Goal: Feedback & Contribution: Submit feedback/report problem

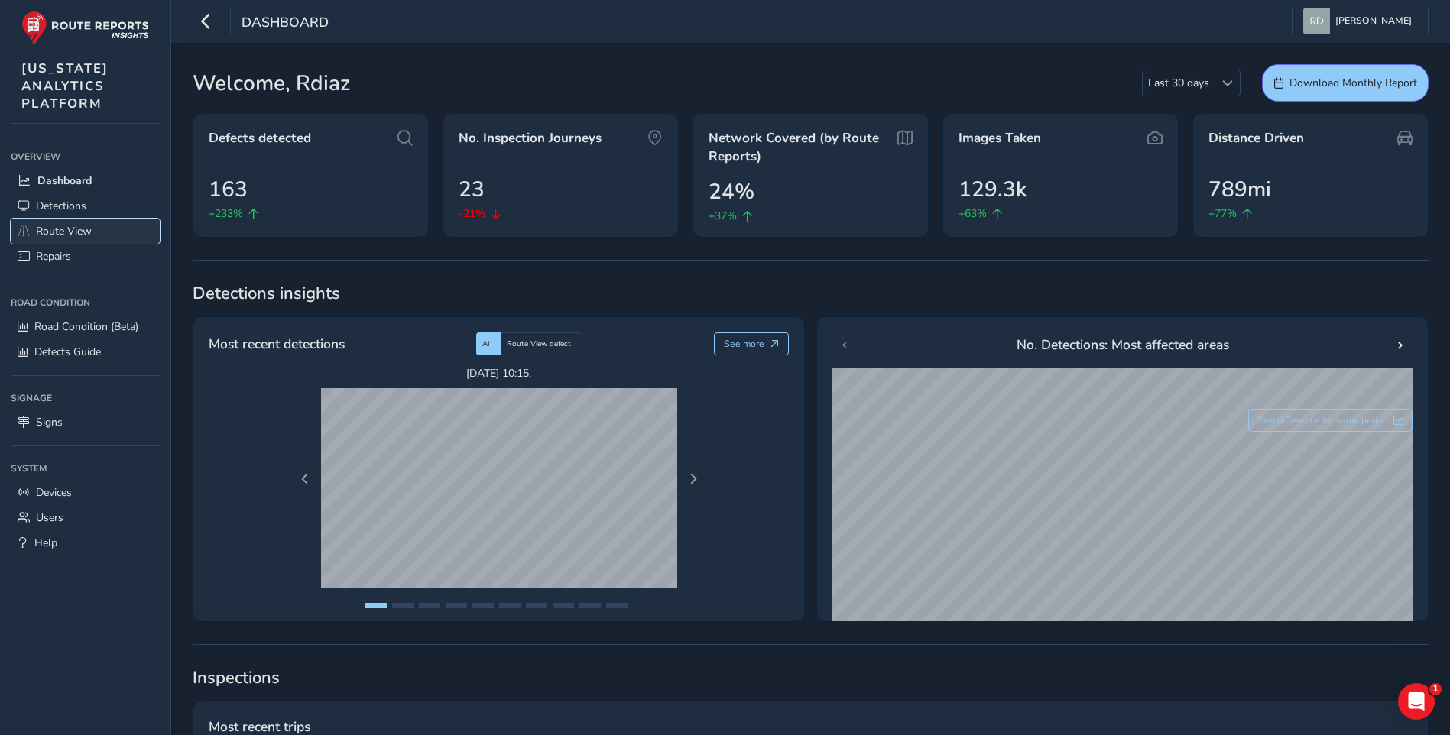
click at [70, 232] on span "Route View" at bounding box center [64, 231] width 56 height 15
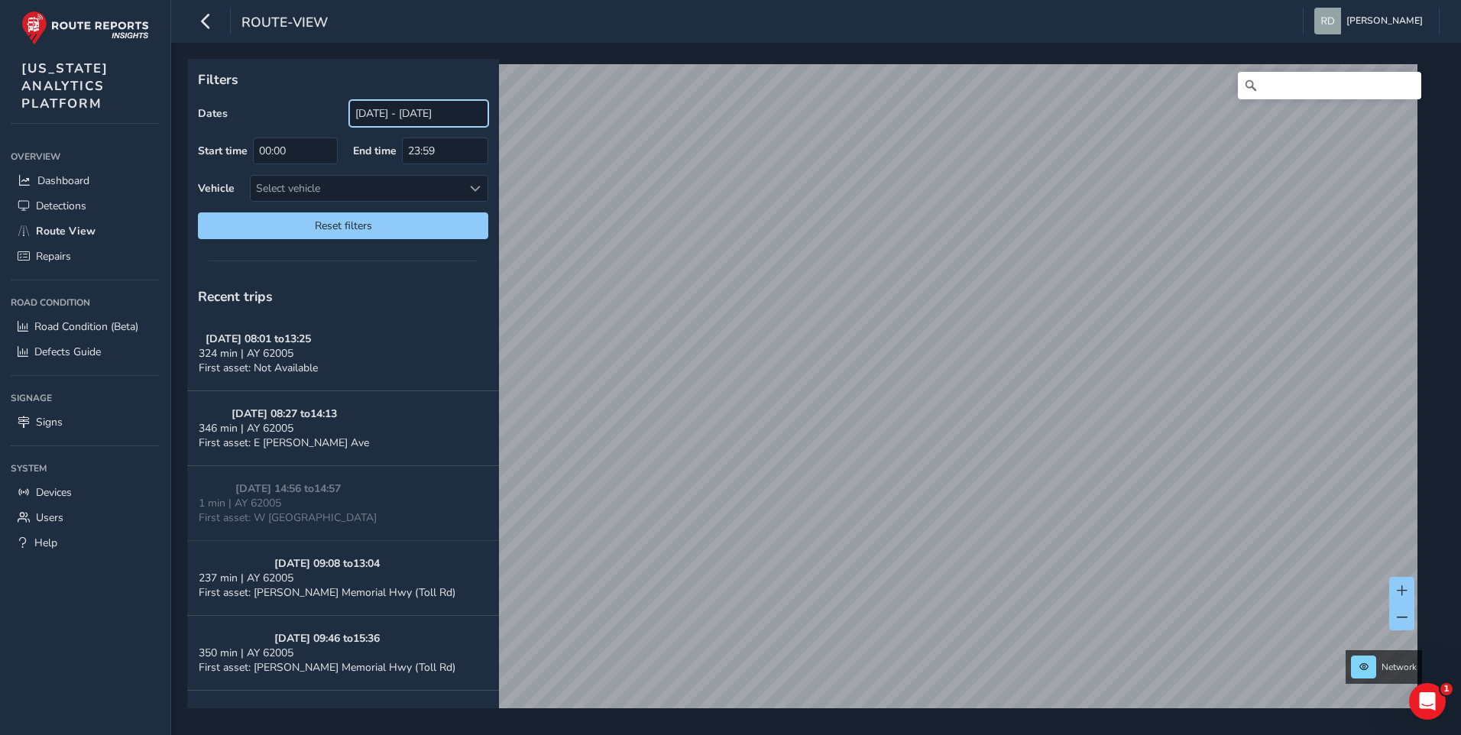
drag, startPoint x: 407, startPoint y: 110, endPoint x: 420, endPoint y: 344, distance: 234.2
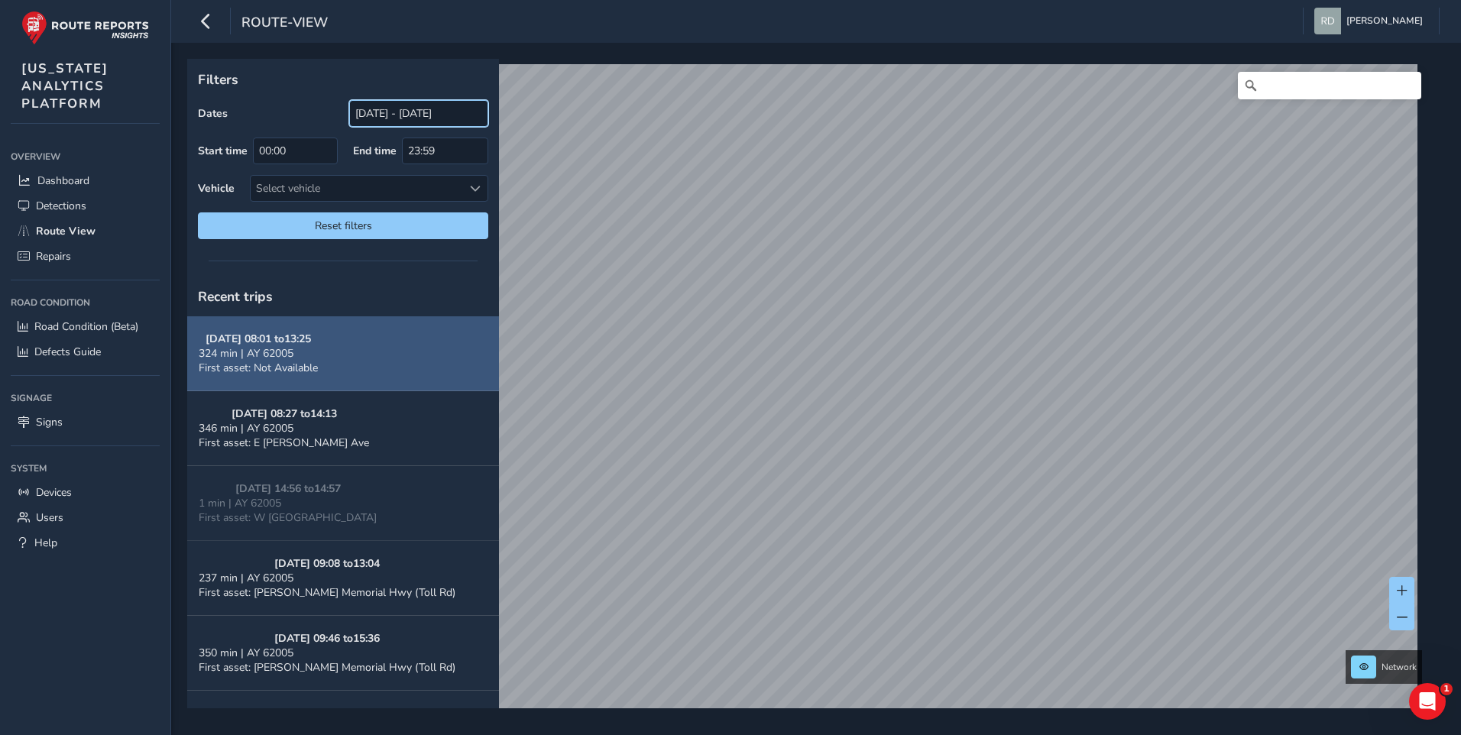
click at [407, 110] on input "[DATE] - [DATE]" at bounding box center [418, 113] width 139 height 27
click at [387, 100] on input "[DATE] - [DATE]" at bounding box center [418, 113] width 139 height 27
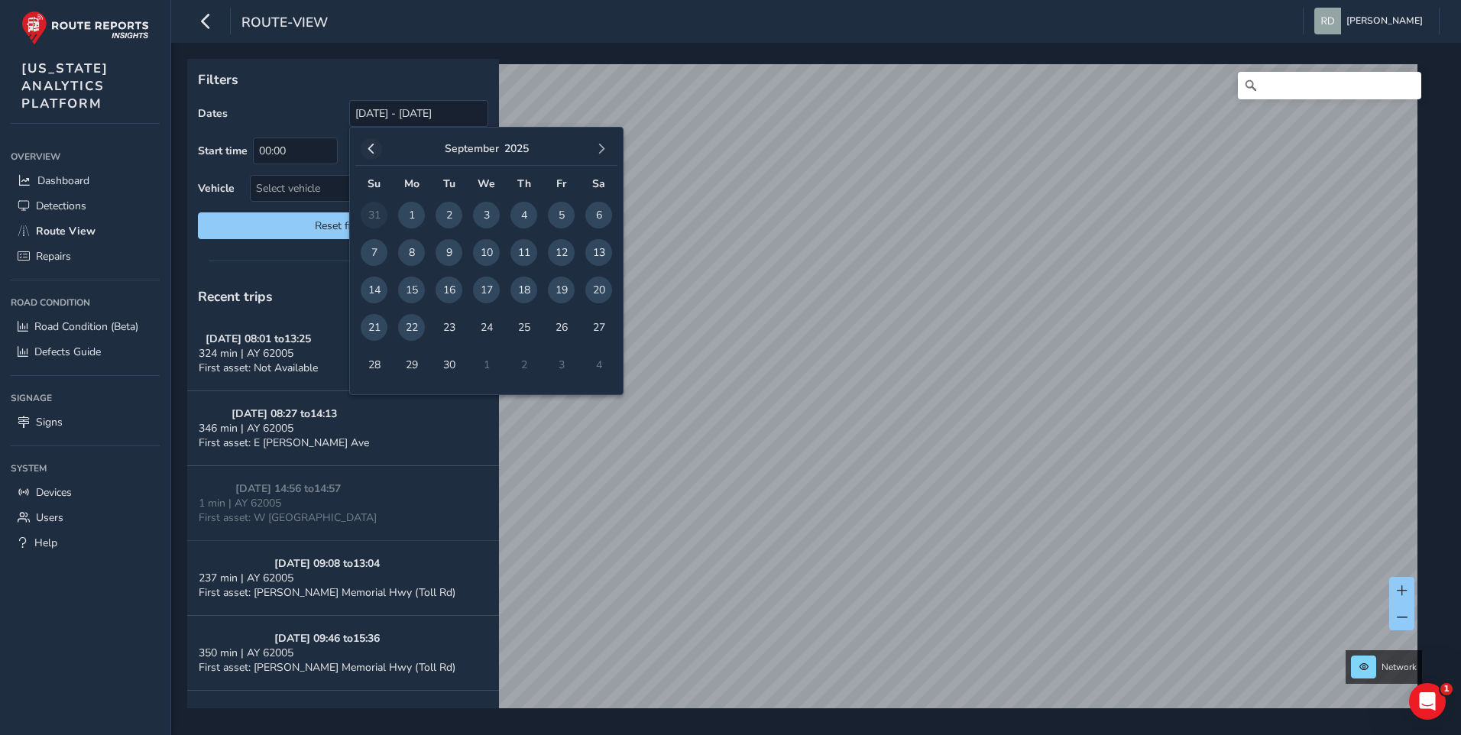
click at [405, 314] on span "22" at bounding box center [411, 327] width 27 height 27
click at [372, 148] on span "button" at bounding box center [371, 149] width 11 height 11
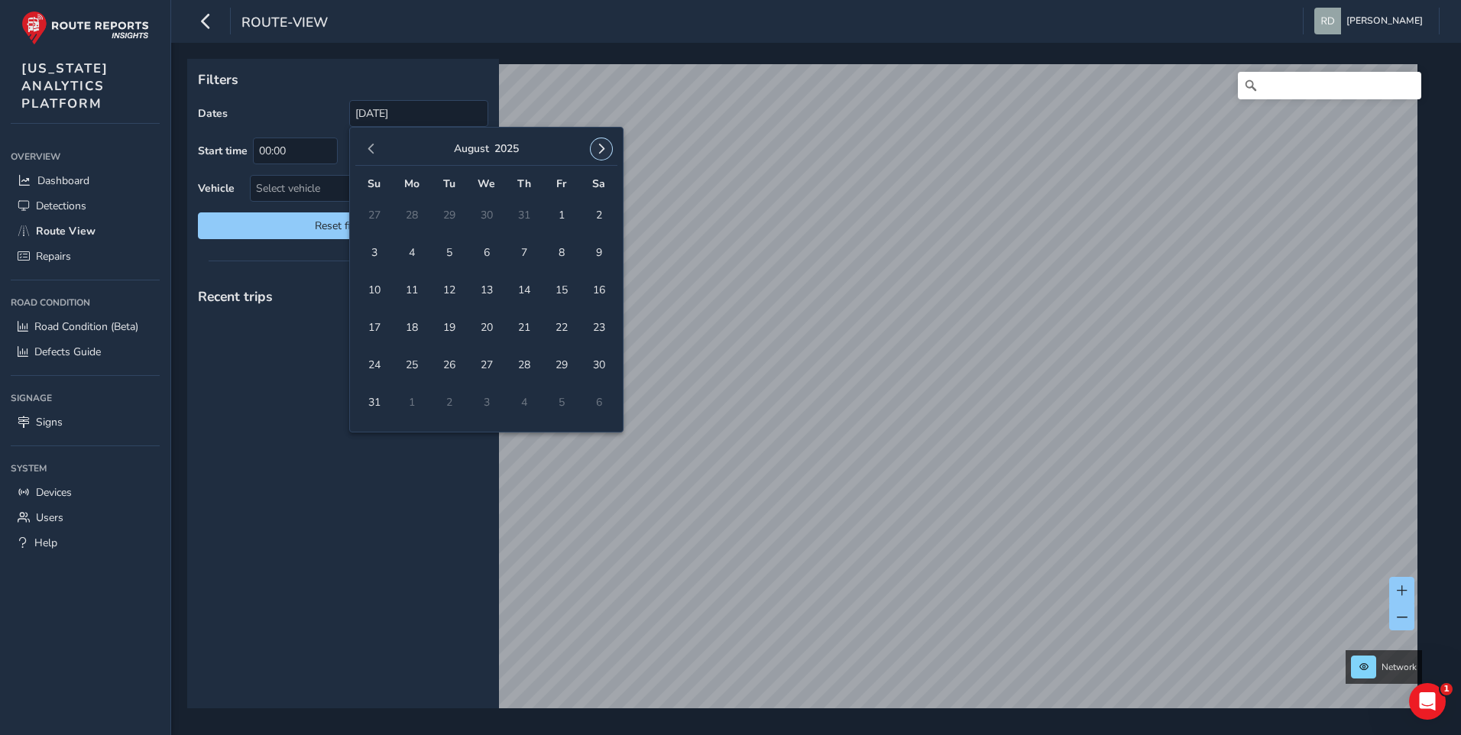
click at [596, 152] on span "button" at bounding box center [601, 149] width 11 height 11
click at [417, 291] on span "15" at bounding box center [411, 290] width 27 height 27
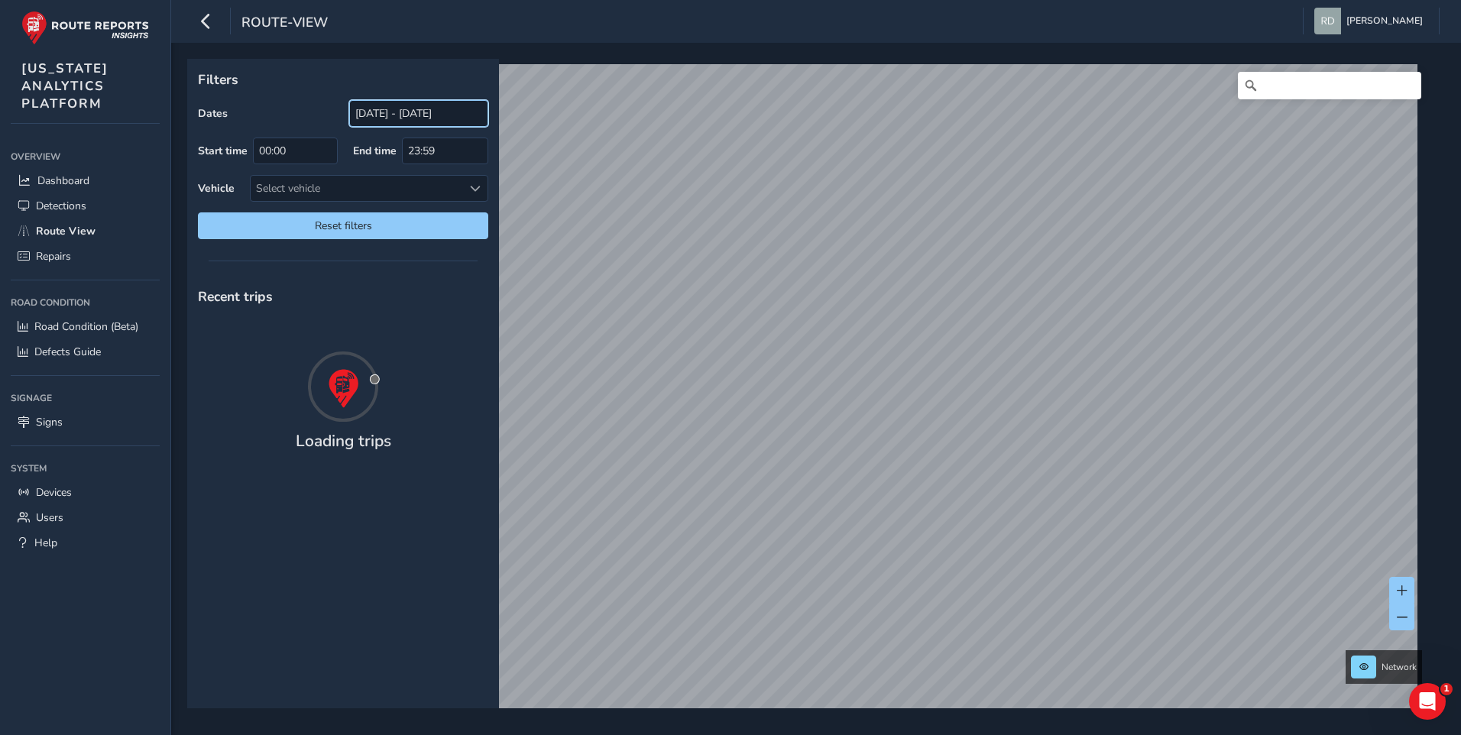
click at [436, 112] on input "[DATE] - [DATE]" at bounding box center [418, 113] width 139 height 27
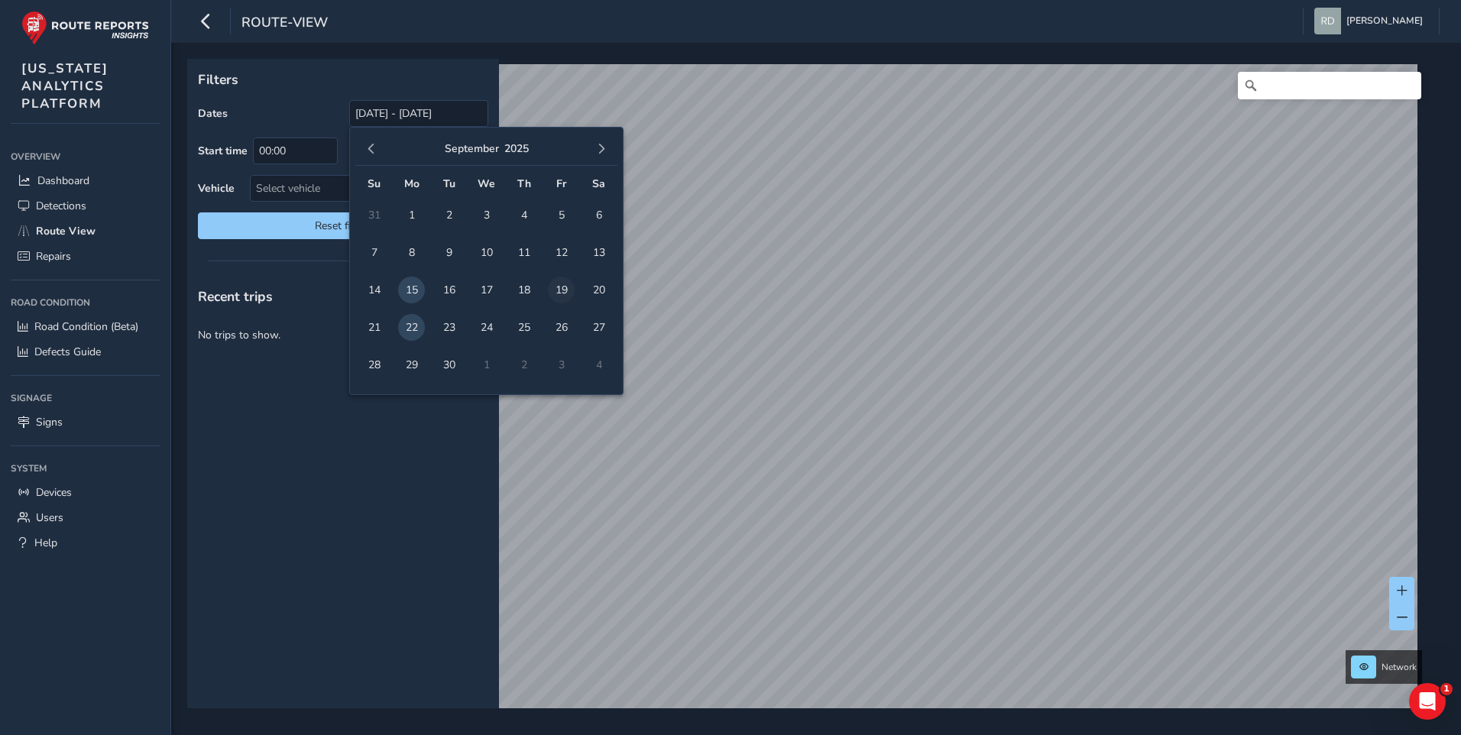
click at [563, 292] on span "19" at bounding box center [561, 290] width 27 height 27
click at [411, 292] on span "15" at bounding box center [411, 290] width 27 height 27
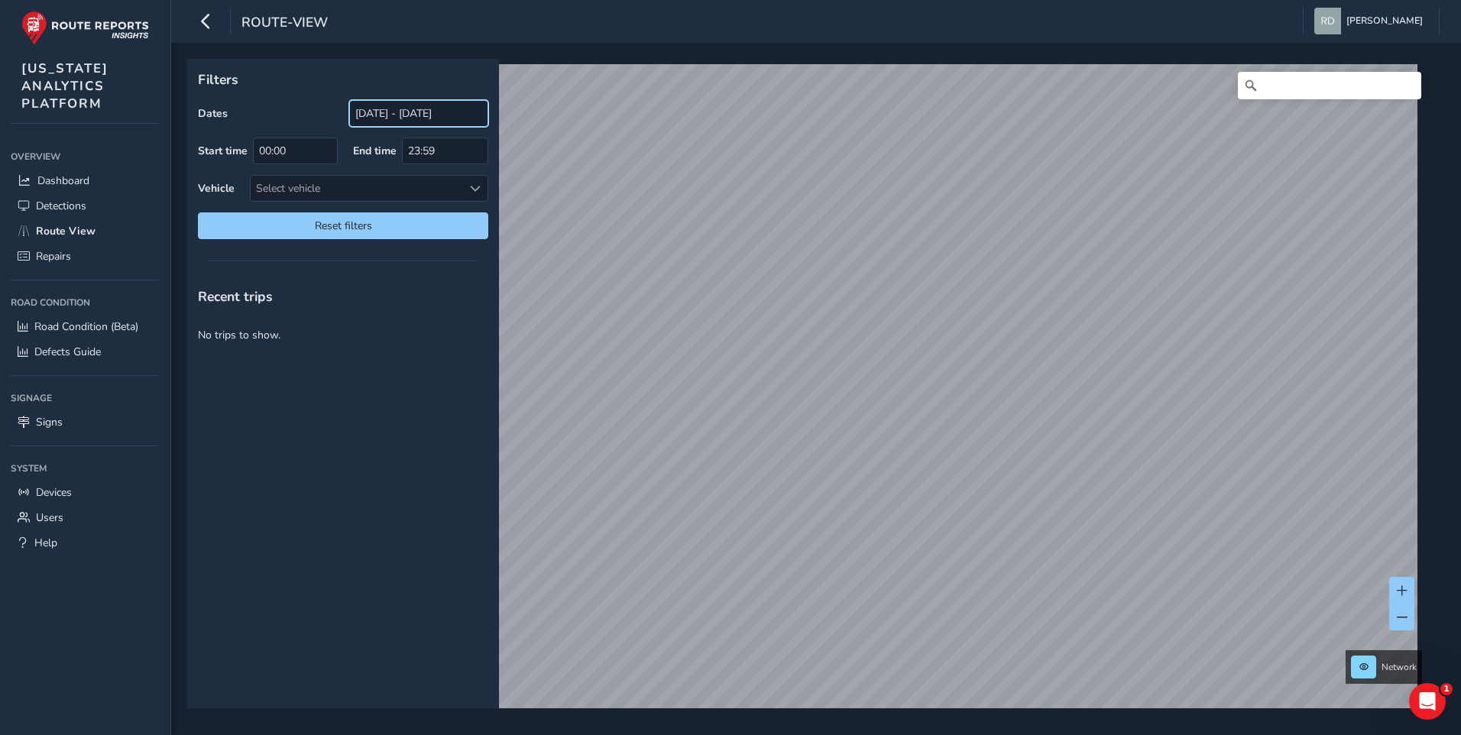
click at [371, 117] on input "[DATE] - [DATE]" at bounding box center [418, 113] width 139 height 27
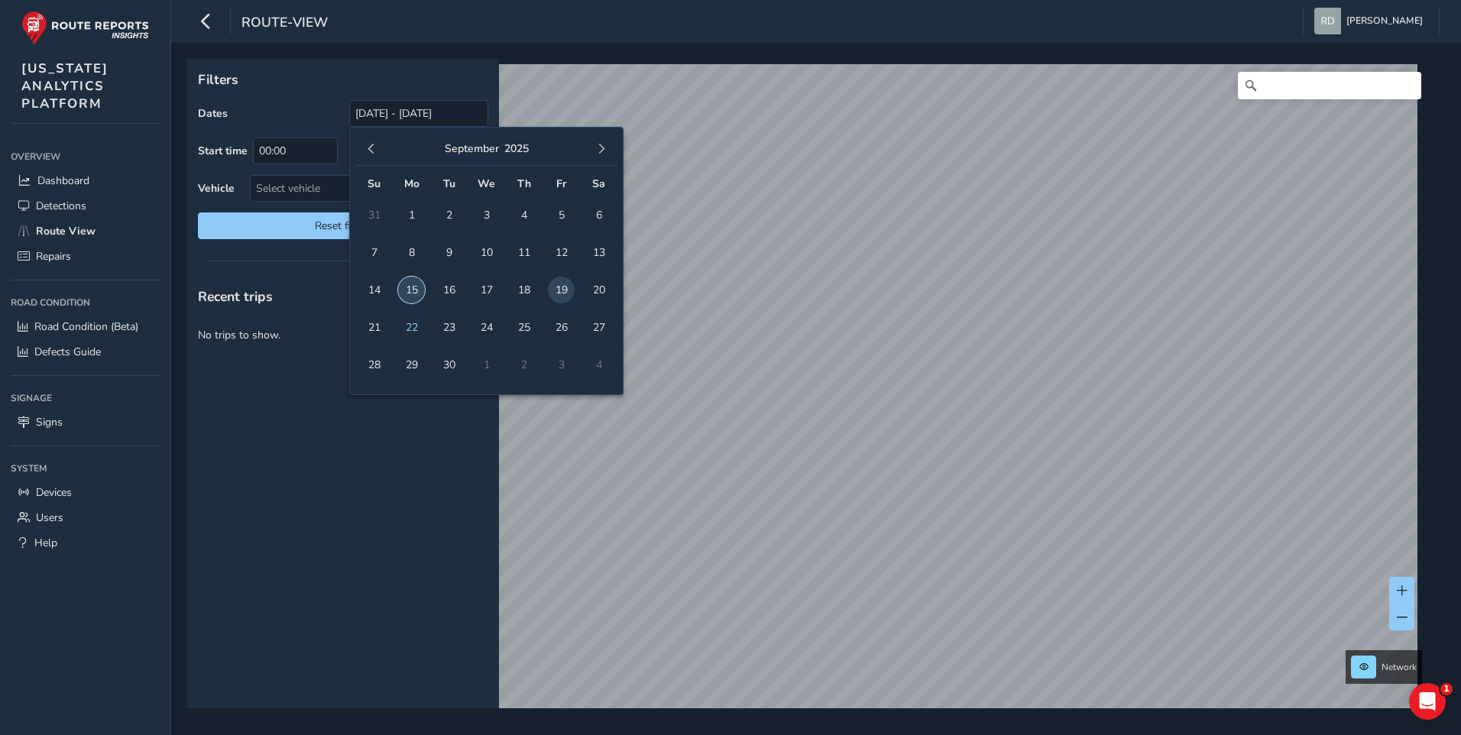
click at [411, 290] on span "15" at bounding box center [411, 290] width 27 height 27
click at [567, 291] on span "19" at bounding box center [561, 290] width 27 height 27
type input "[DATE] - [DATE]"
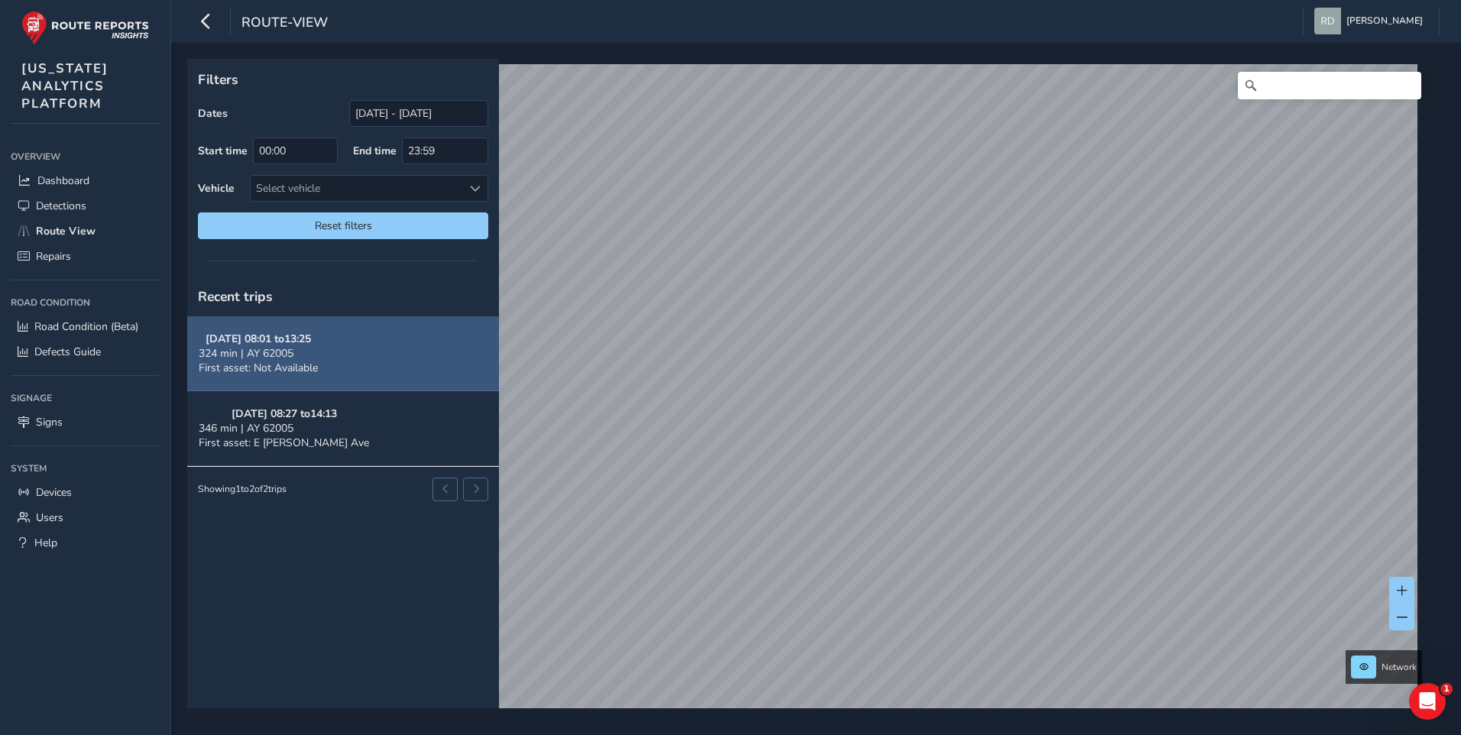
click at [266, 355] on span "324 min | AY 62005" at bounding box center [246, 353] width 95 height 15
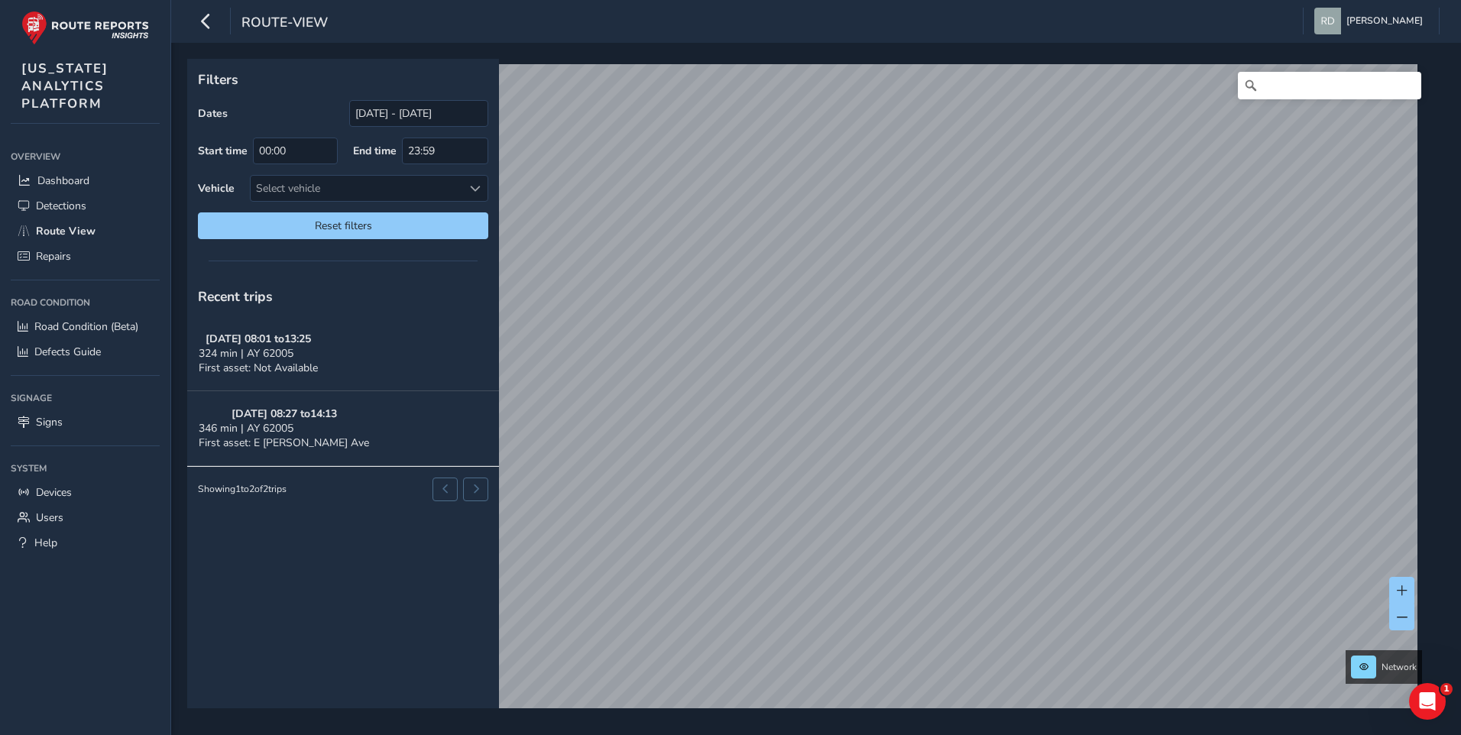
click at [897, 404] on div "Filters Dates [DATE] - [DATE] Start time 00:00 End time 23:59 Vehicle Select ve…" at bounding box center [816, 389] width 1290 height 692
click at [1062, 447] on icon at bounding box center [1057, 448] width 11 height 11
click at [1128, 447] on link "[DATE] 11:27" at bounding box center [1097, 448] width 61 height 14
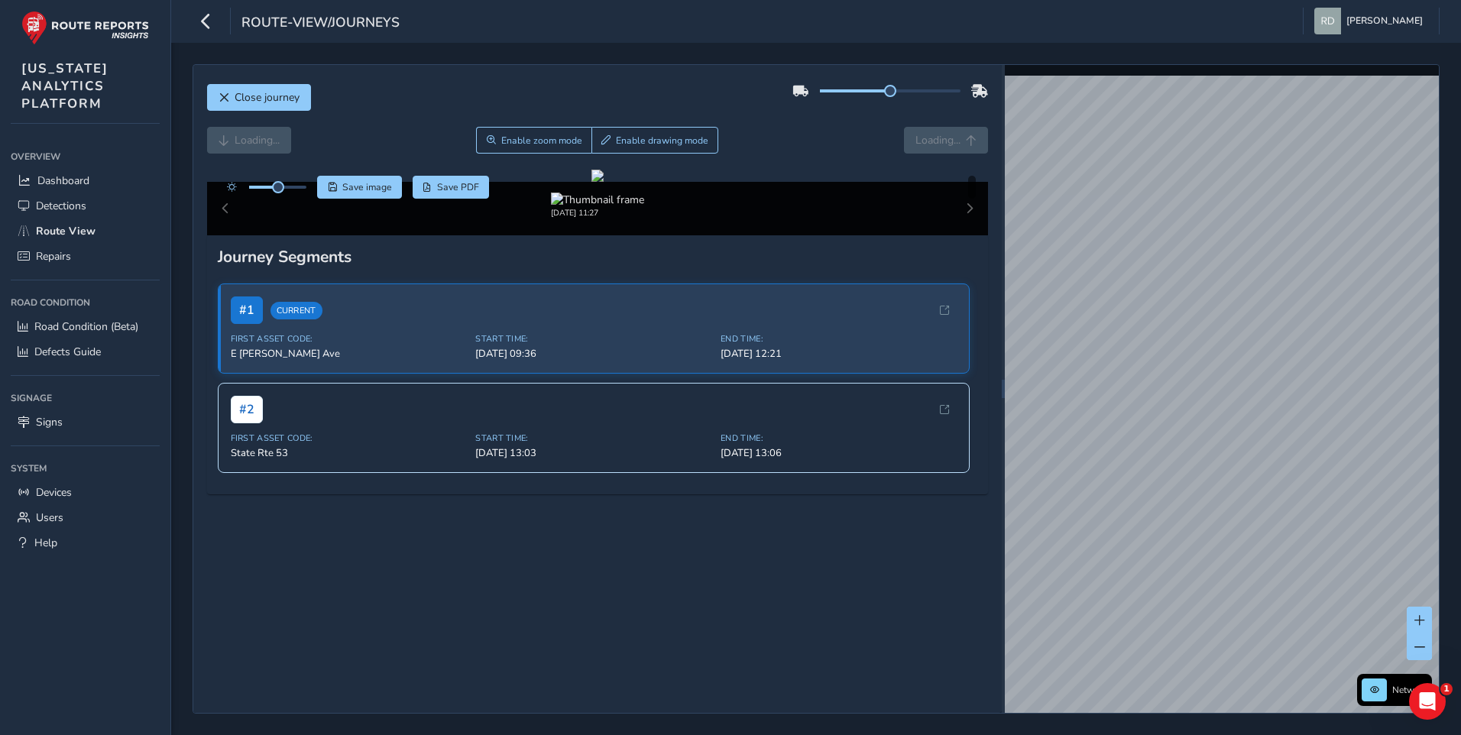
click at [872, 123] on div "Close journey" at bounding box center [598, 103] width 782 height 49
click at [747, 92] on div "Close journey" at bounding box center [598, 103] width 782 height 49
click at [666, 131] on button "Enable drawing mode" at bounding box center [646, 140] width 128 height 27
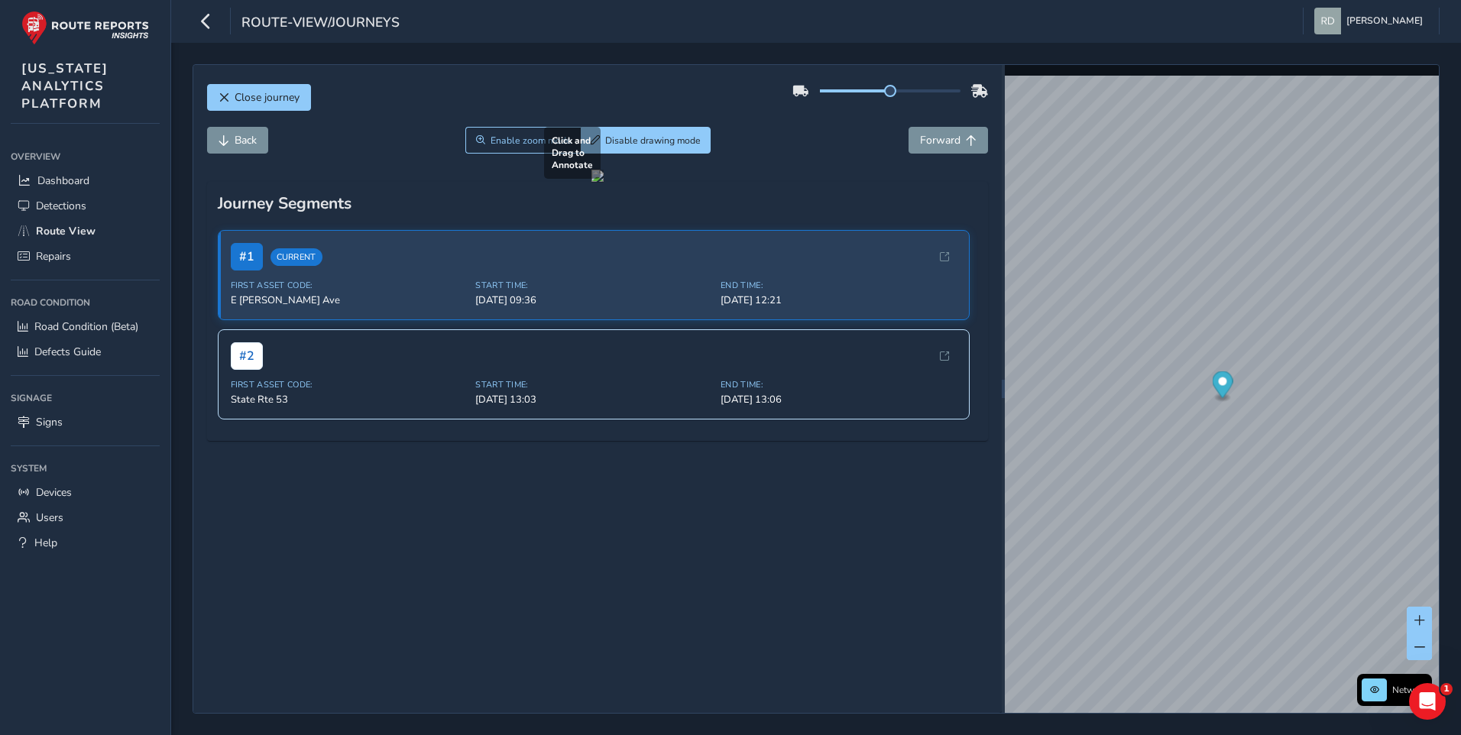
drag, startPoint x: 288, startPoint y: 492, endPoint x: 883, endPoint y: 600, distance: 604.3
click at [604, 182] on div at bounding box center [598, 176] width 12 height 12
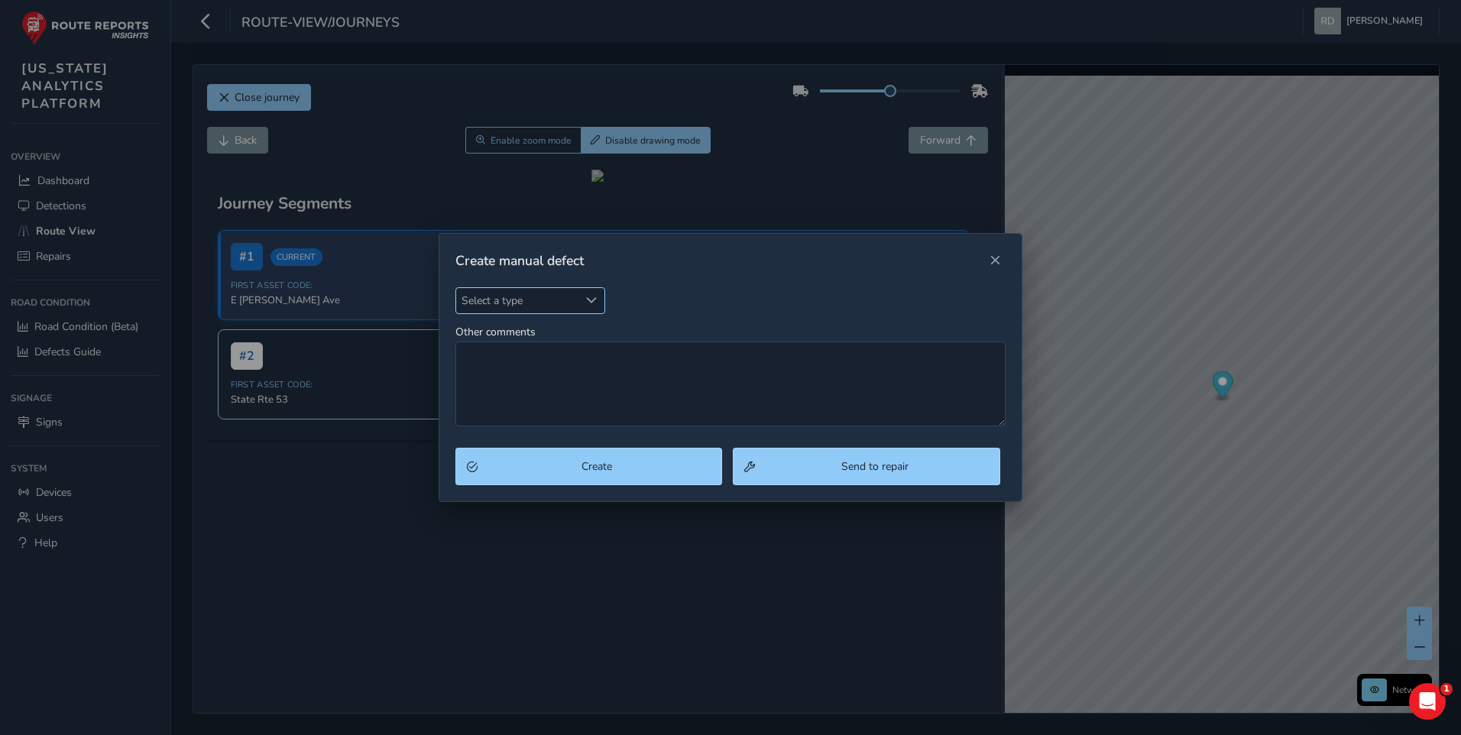
click at [524, 308] on span "Select a type" at bounding box center [517, 300] width 123 height 25
type input "pot"
click at [475, 365] on li "Pothole" at bounding box center [546, 370] width 180 height 25
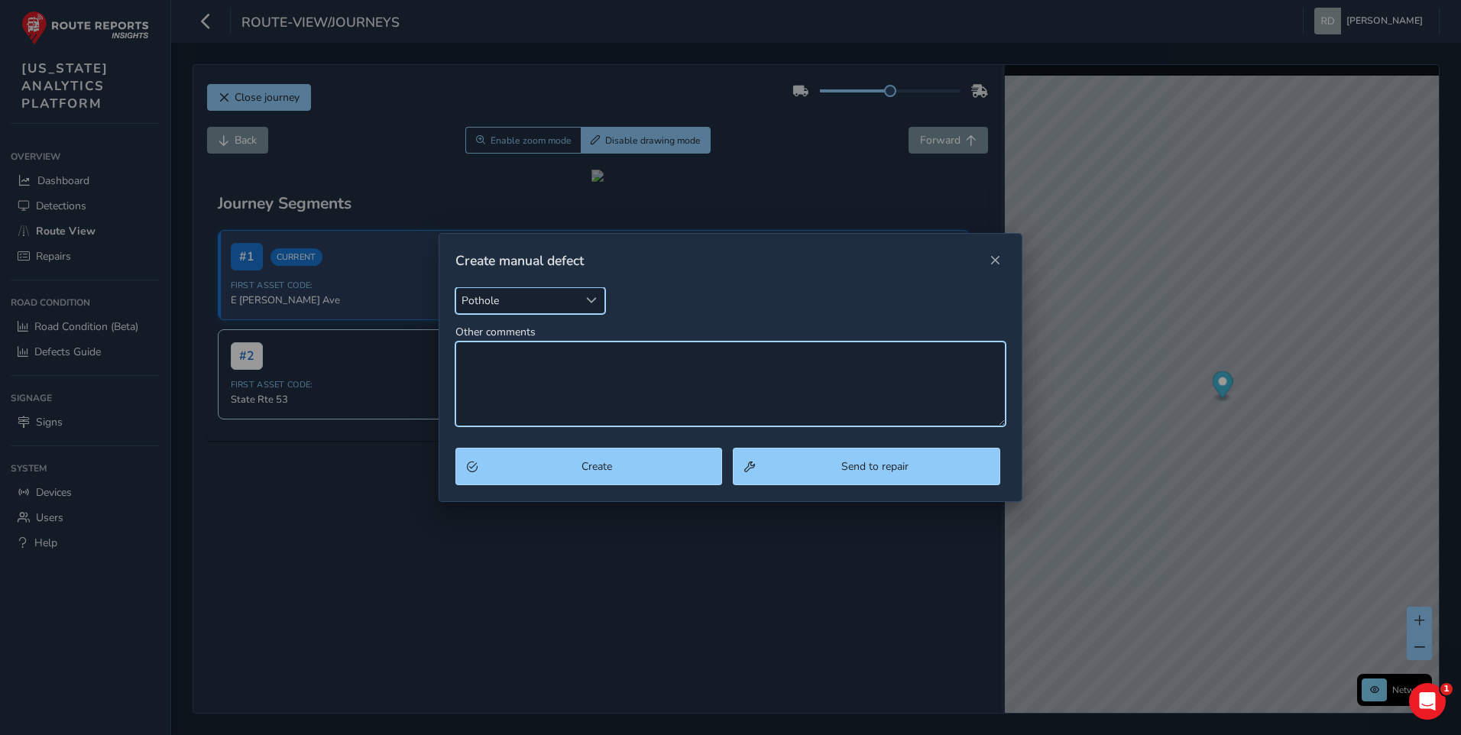
click at [529, 379] on textarea "Other comments" at bounding box center [731, 384] width 551 height 85
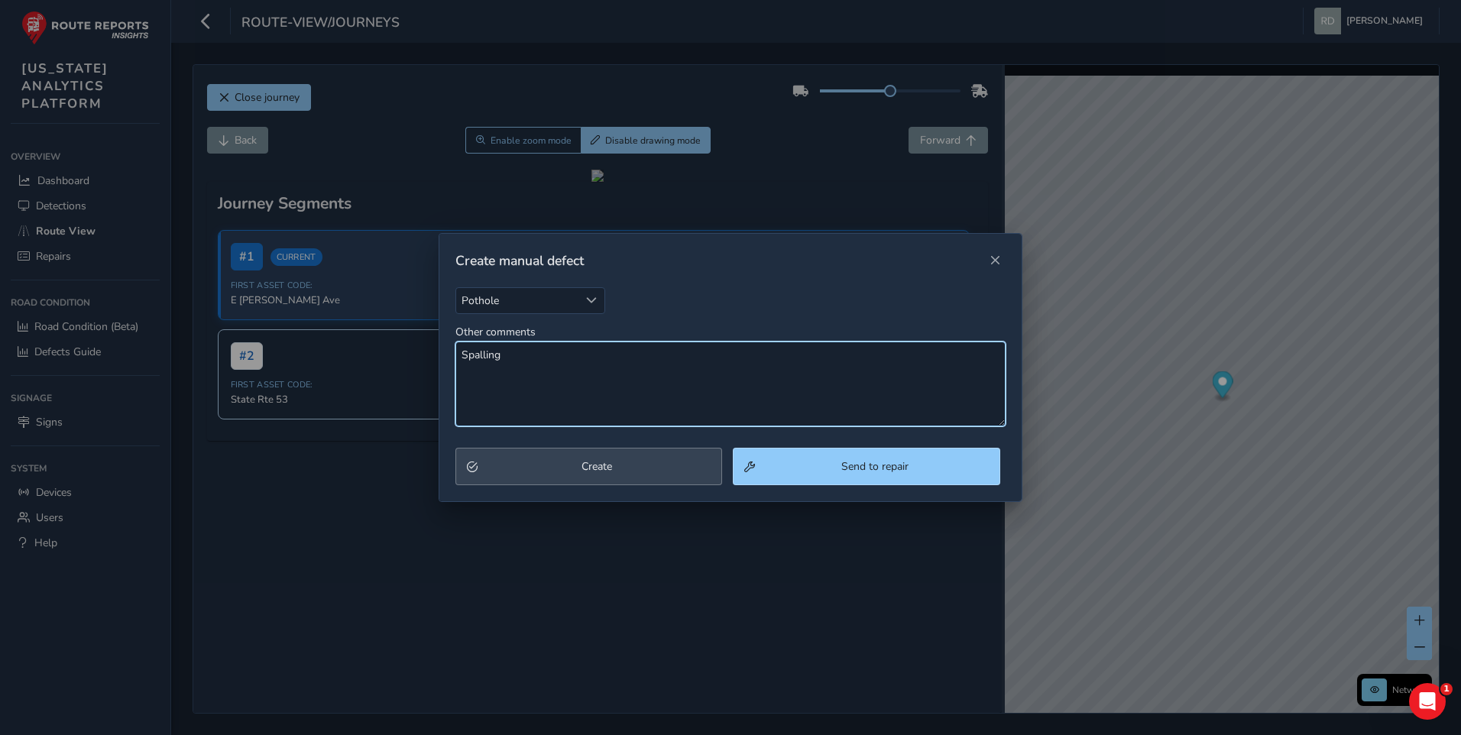
type textarea "Spalling"
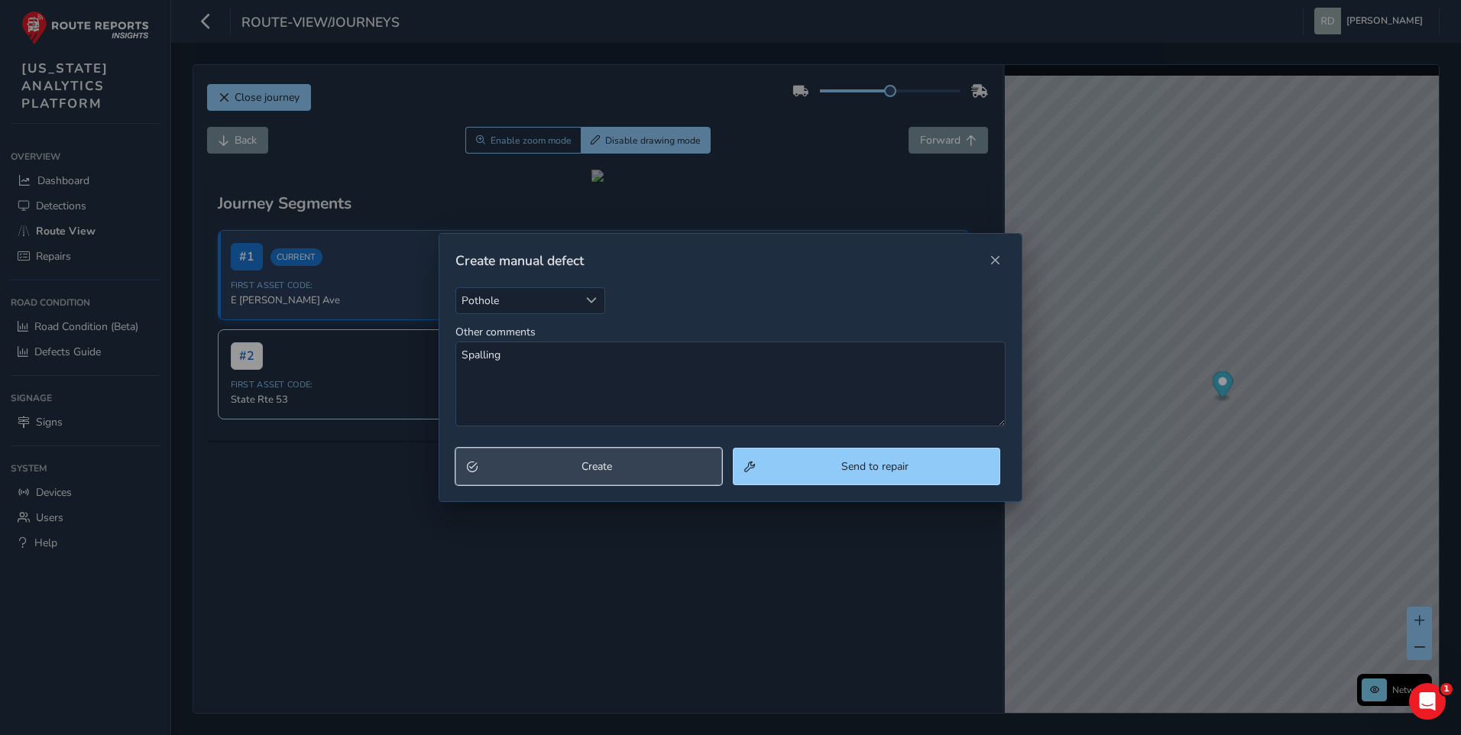
click at [637, 481] on button "Create" at bounding box center [589, 466] width 267 height 37
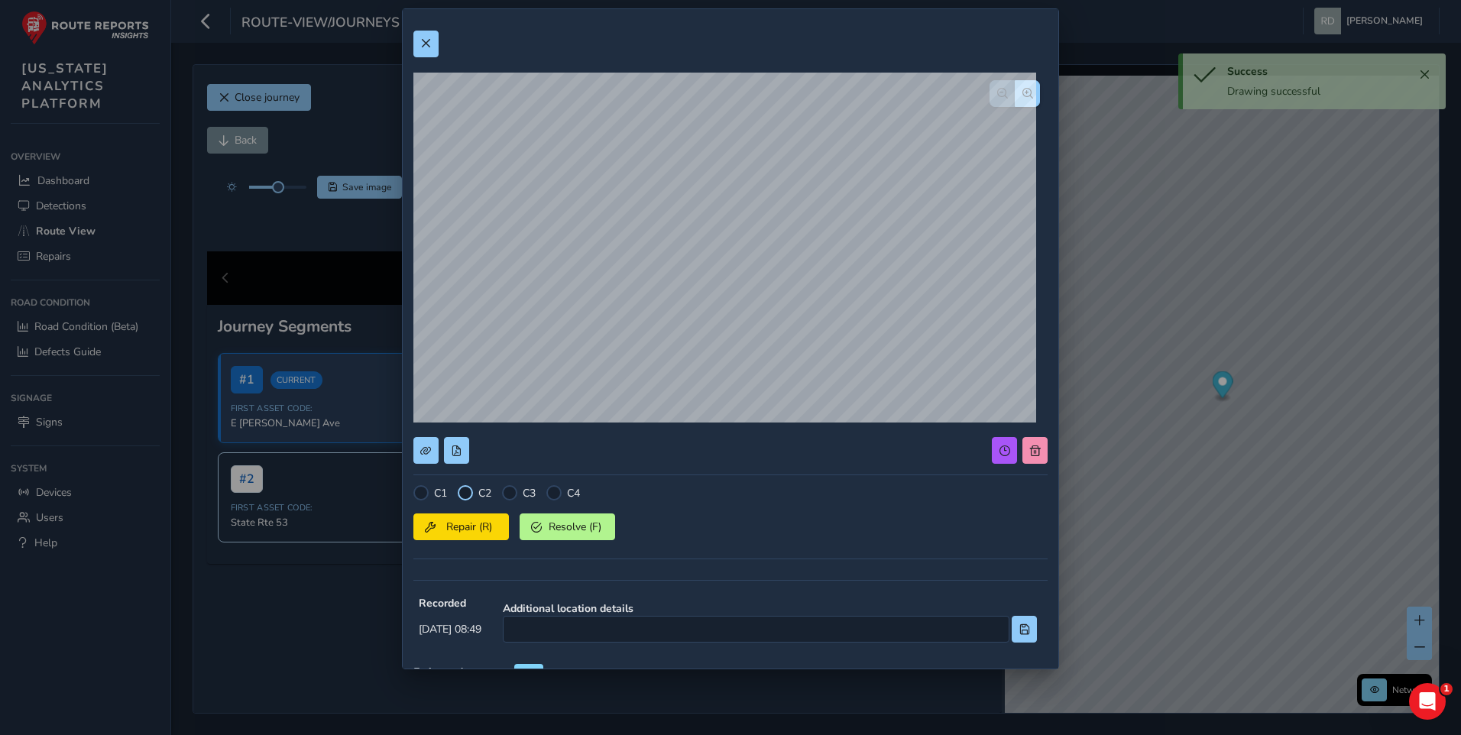
click at [465, 495] on div at bounding box center [465, 492] width 15 height 15
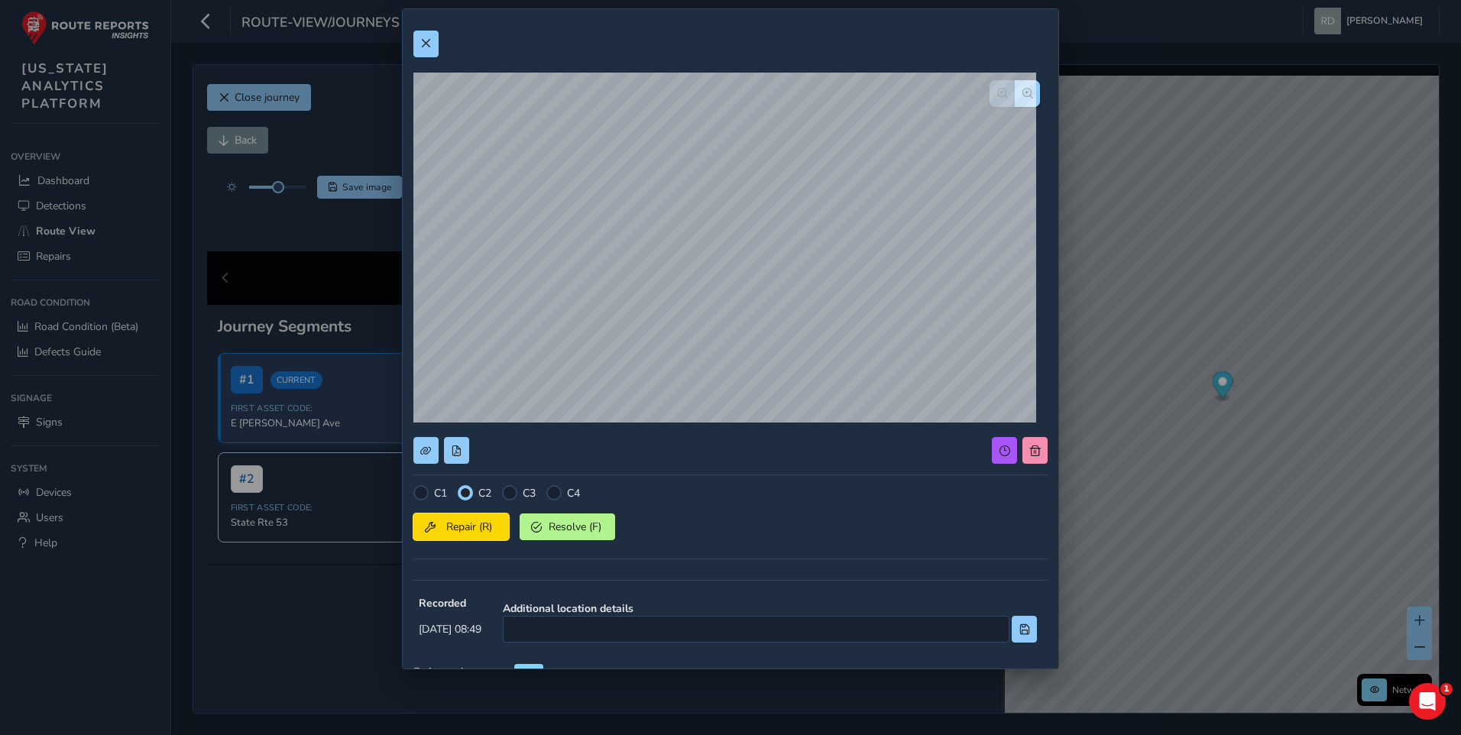
click at [488, 529] on span "Repair (R)" at bounding box center [469, 527] width 57 height 15
click at [435, 40] on button at bounding box center [425, 44] width 25 height 27
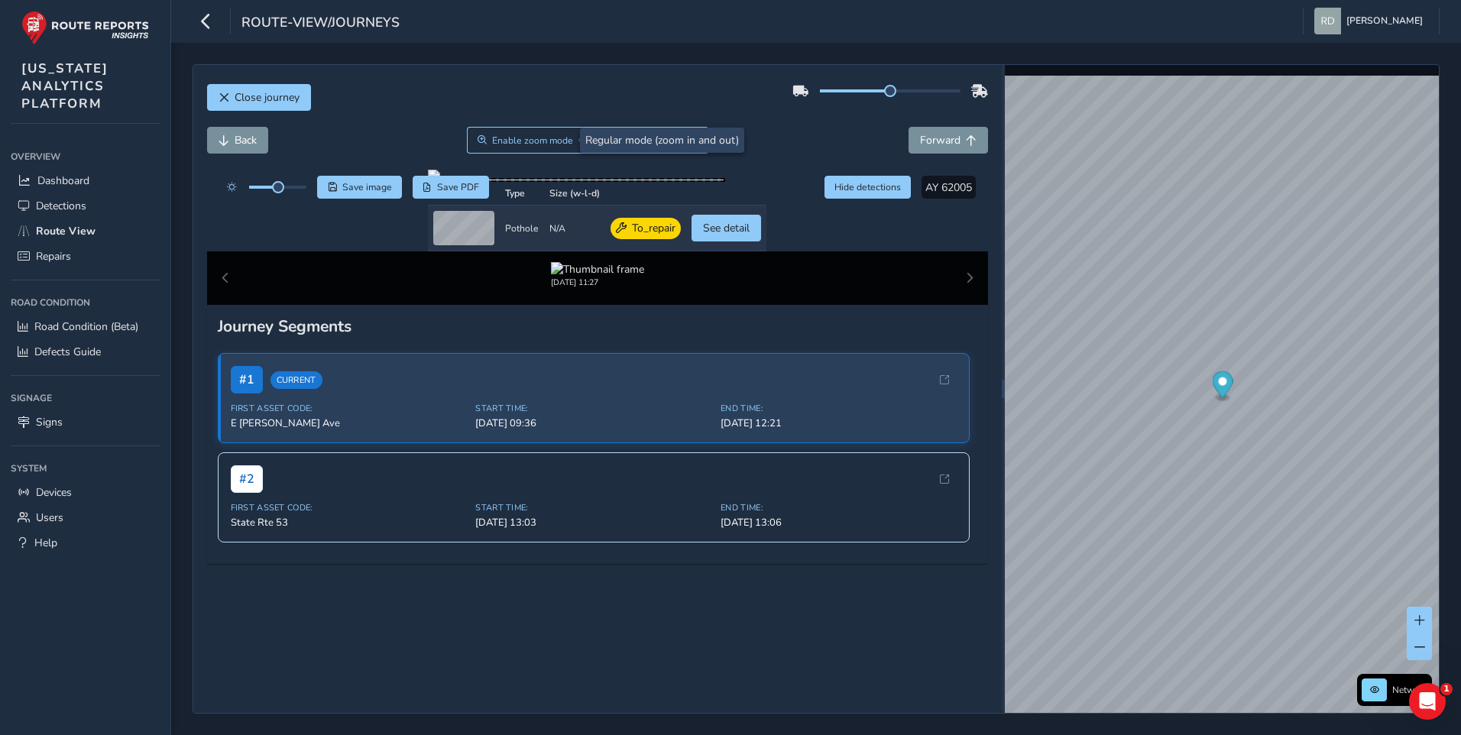
click at [498, 81] on div "Close journey" at bounding box center [598, 103] width 782 height 49
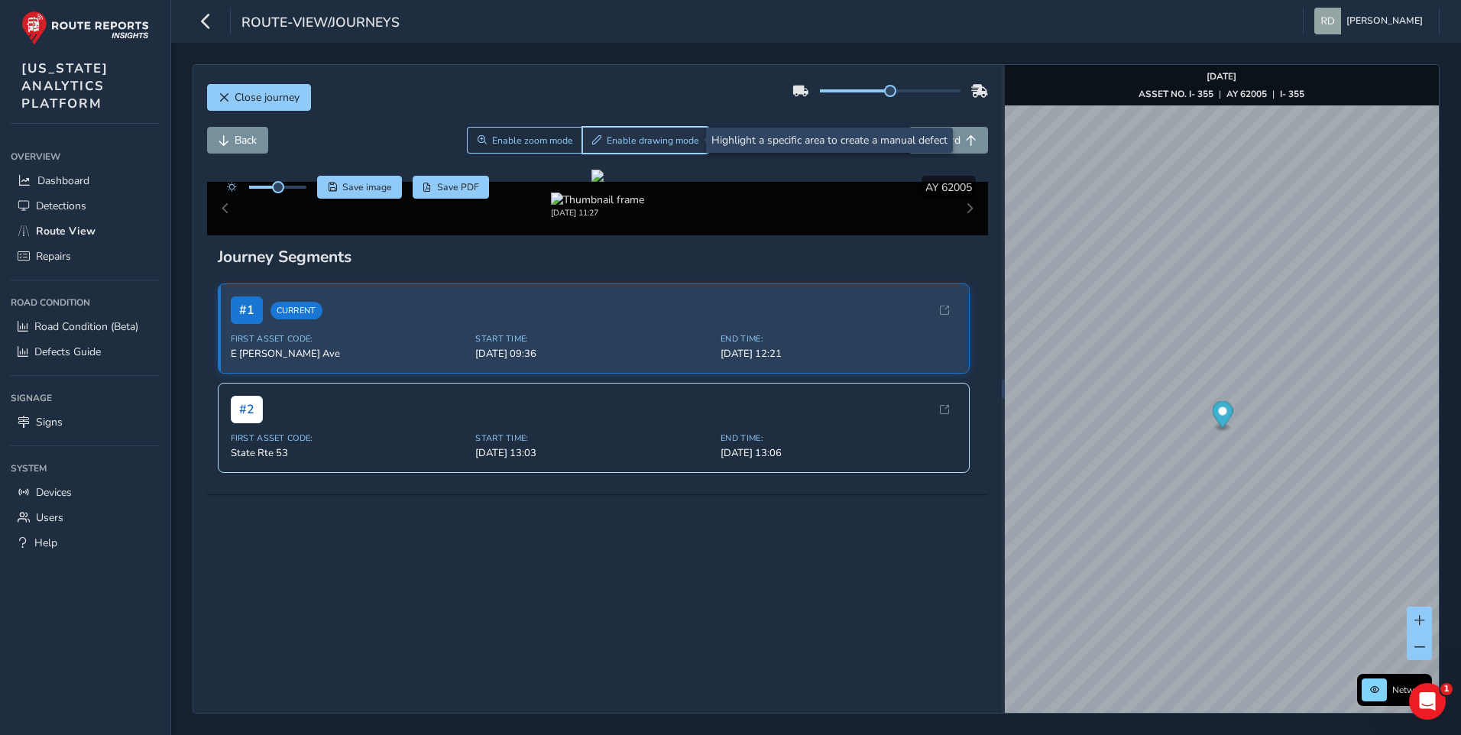
click at [601, 133] on button "Enable drawing mode" at bounding box center [646, 140] width 128 height 27
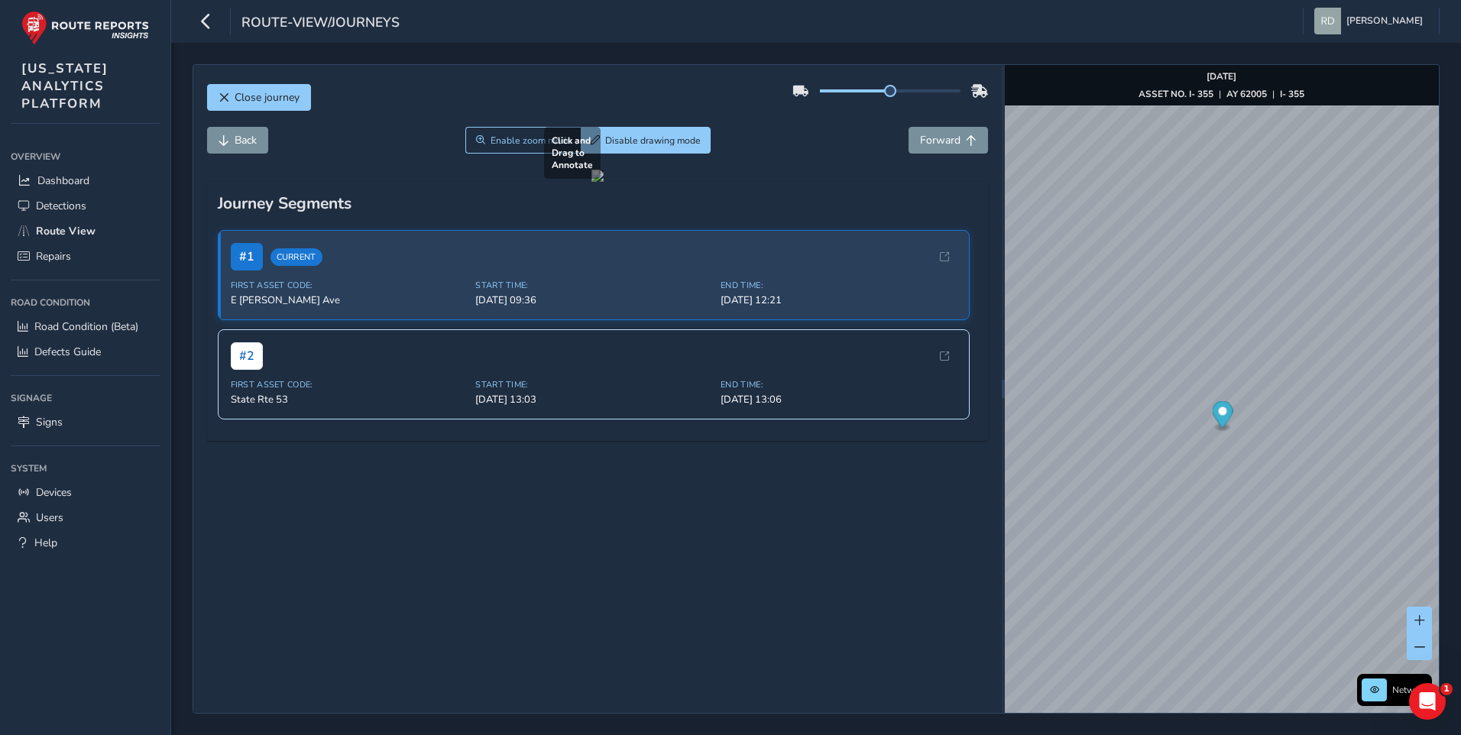
drag, startPoint x: 615, startPoint y: 476, endPoint x: 973, endPoint y: 555, distance: 366.2
click at [604, 182] on div at bounding box center [598, 176] width 12 height 12
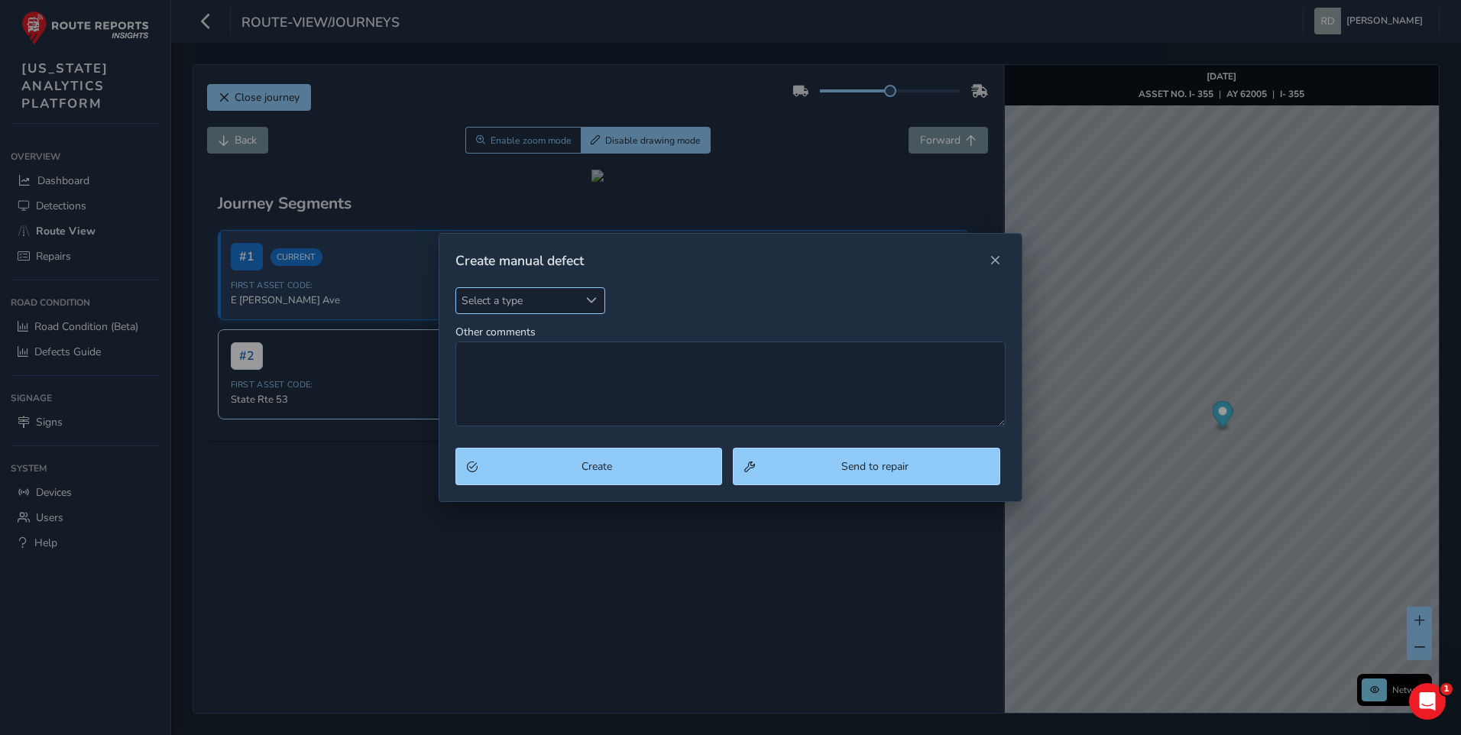
click at [500, 299] on span "Select a type" at bounding box center [517, 300] width 123 height 25
type input "pot"
click at [503, 381] on li "Pothole" at bounding box center [546, 370] width 180 height 25
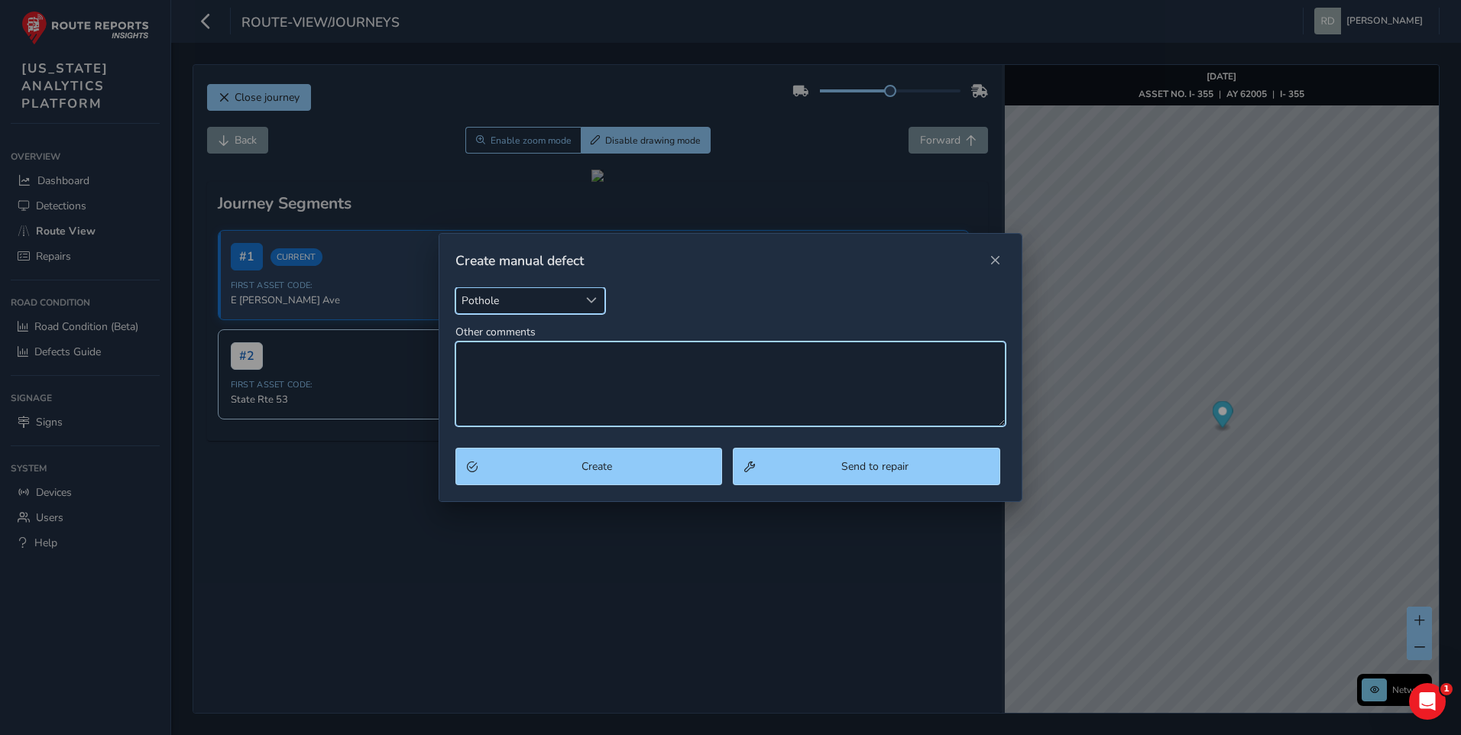
click at [514, 371] on textarea "Other comments" at bounding box center [731, 384] width 551 height 85
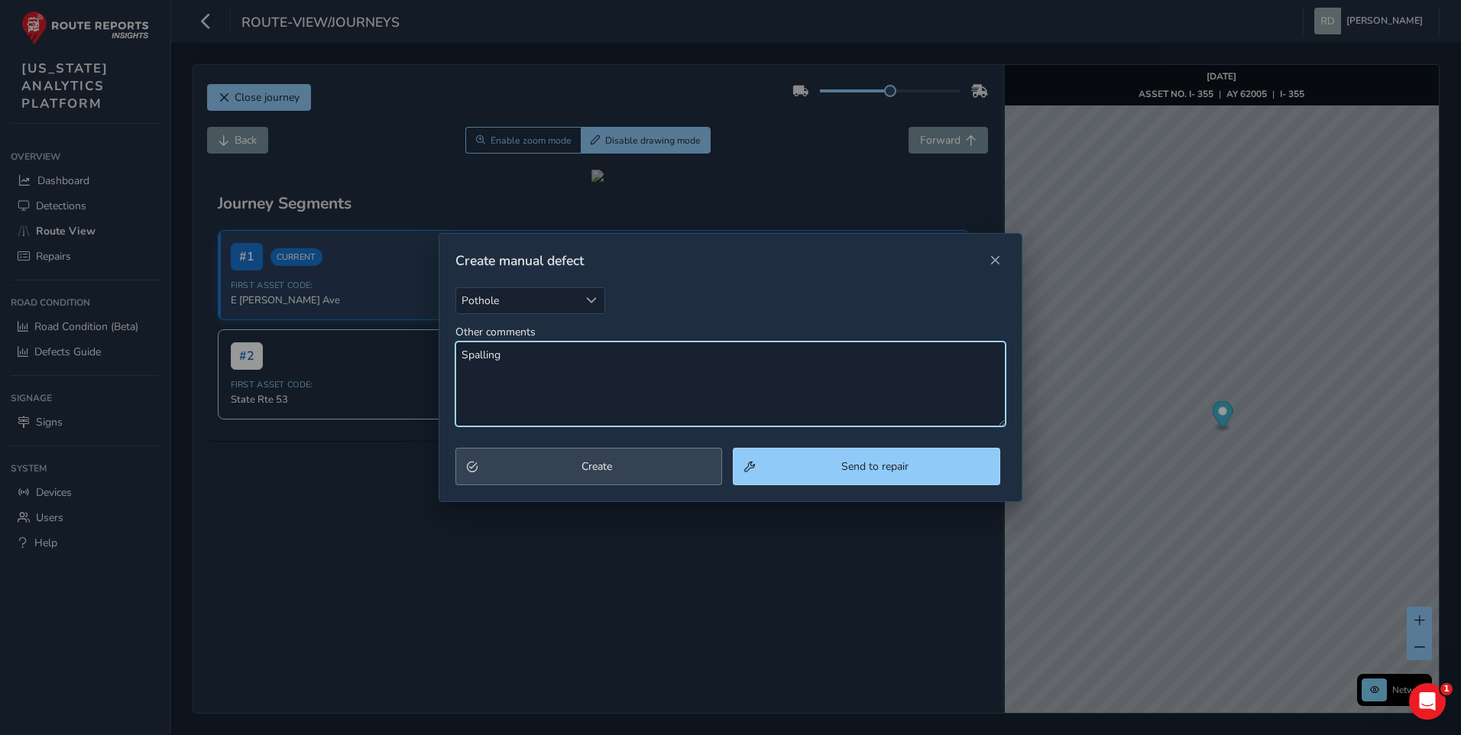
type textarea "Spalling"
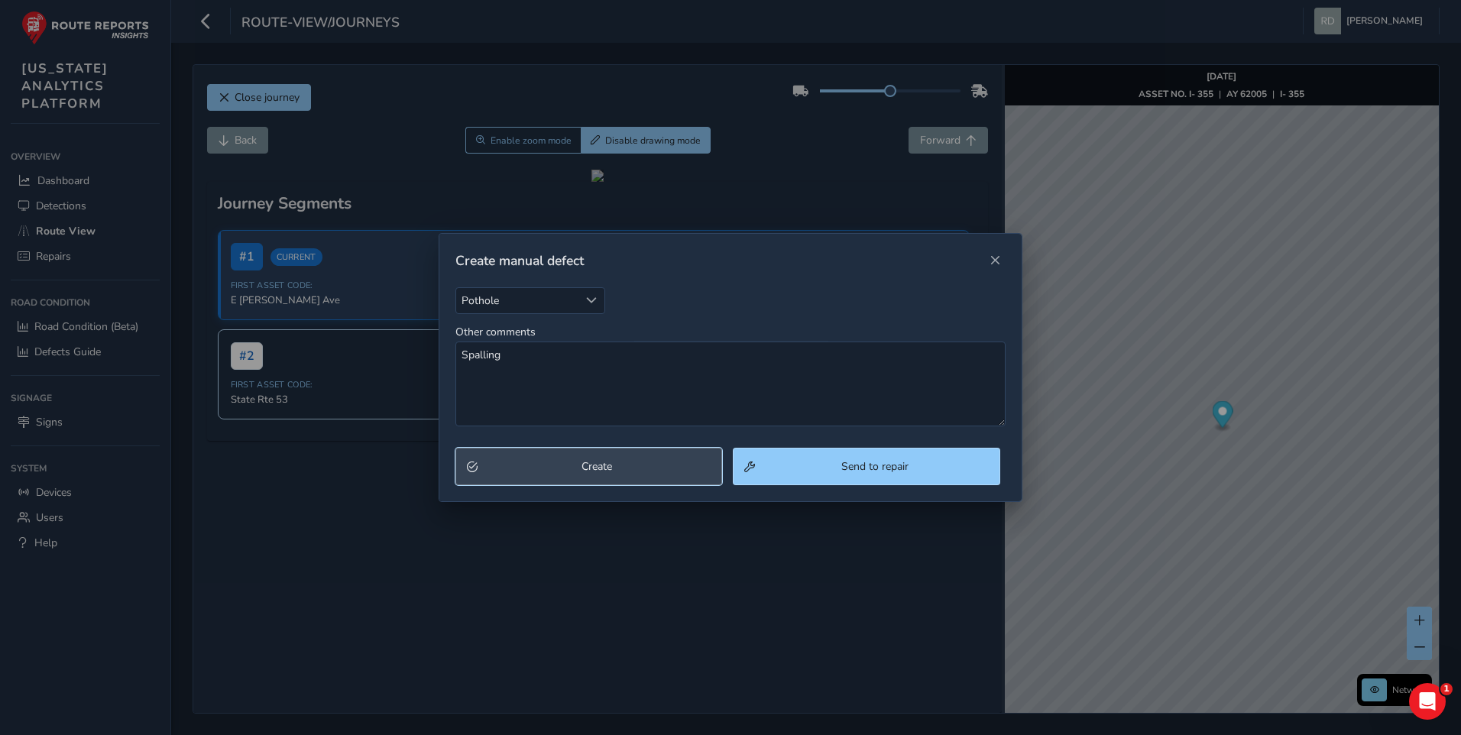
click at [540, 468] on span "Create" at bounding box center [597, 466] width 229 height 15
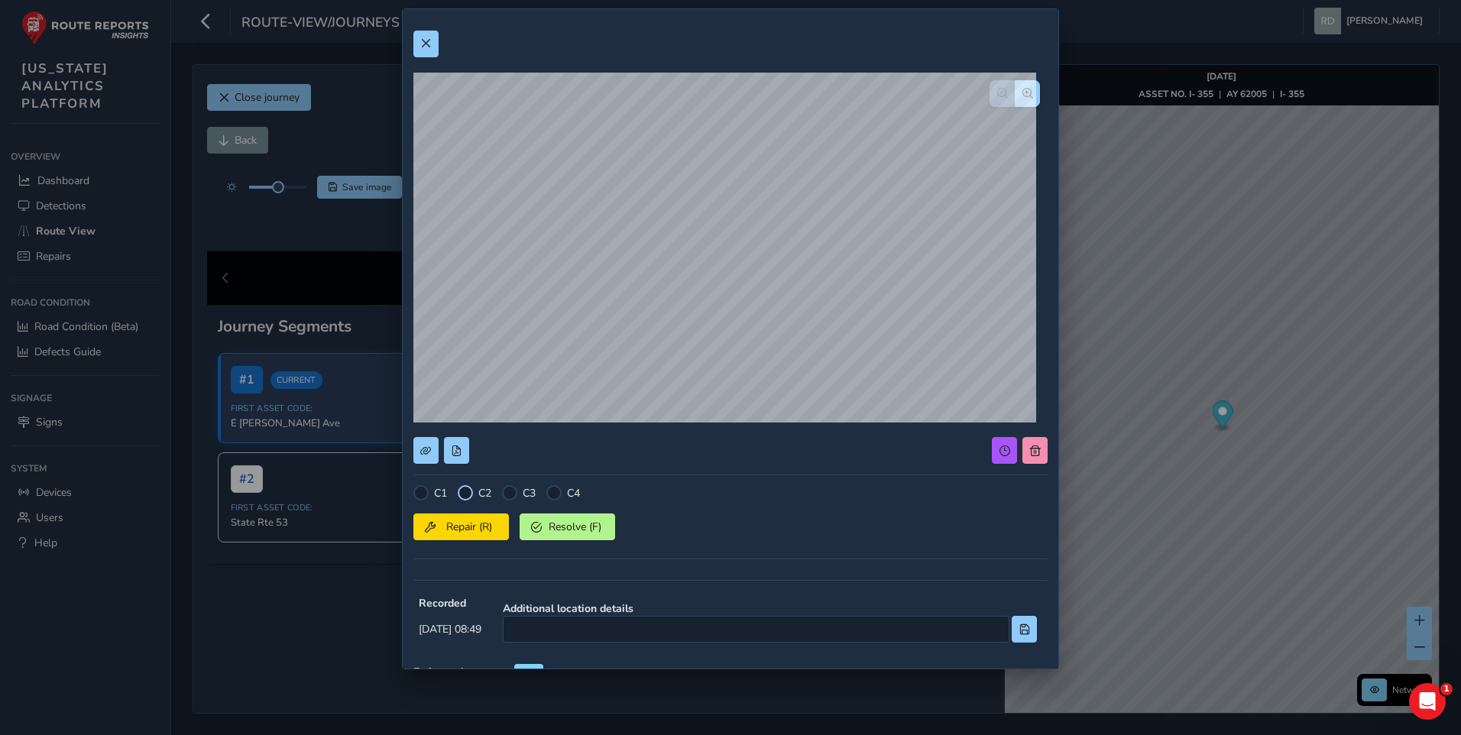
click at [462, 496] on div at bounding box center [465, 492] width 15 height 15
click at [468, 530] on span "Repair (R)" at bounding box center [469, 527] width 57 height 15
click at [423, 42] on span at bounding box center [425, 43] width 11 height 11
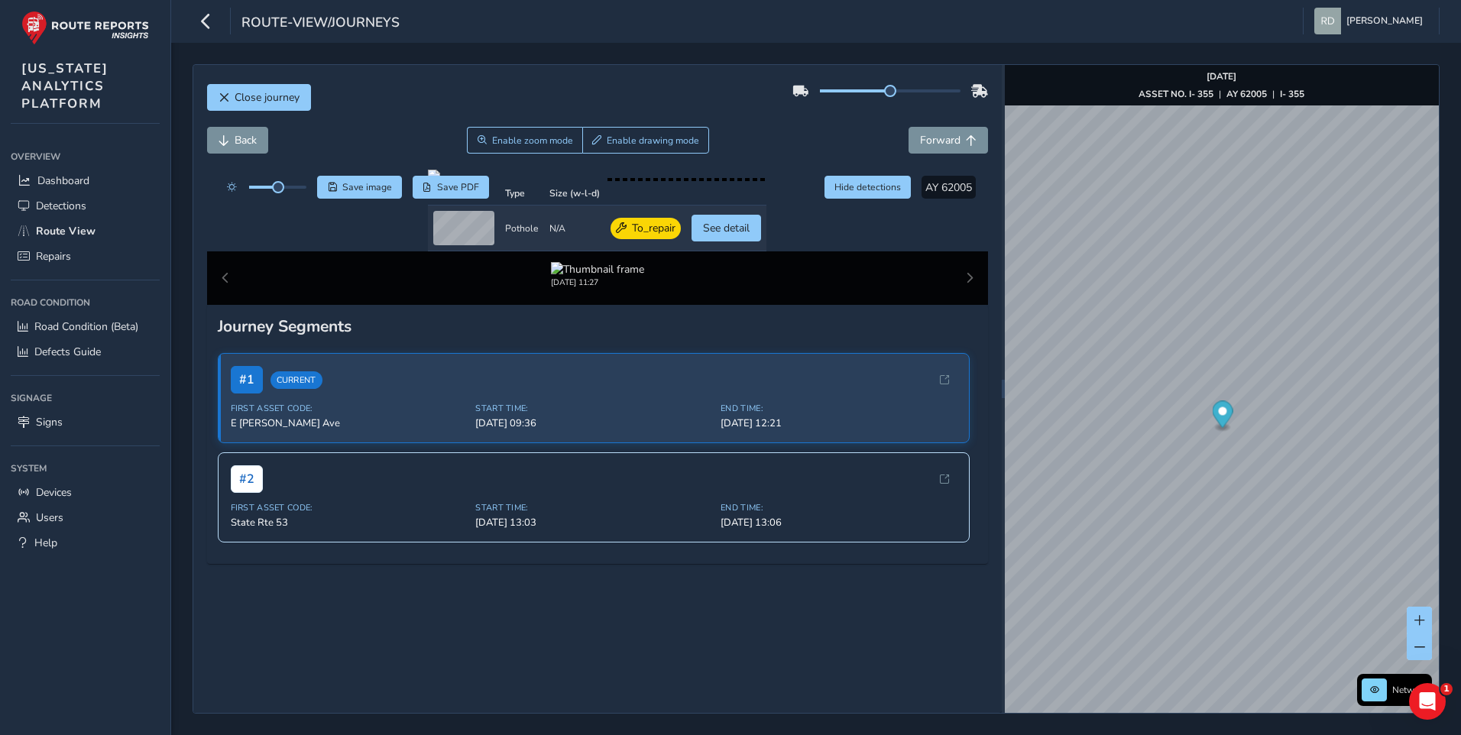
click at [764, 128] on div "Back Enable zoom mode Enable drawing mode Forward" at bounding box center [598, 140] width 782 height 27
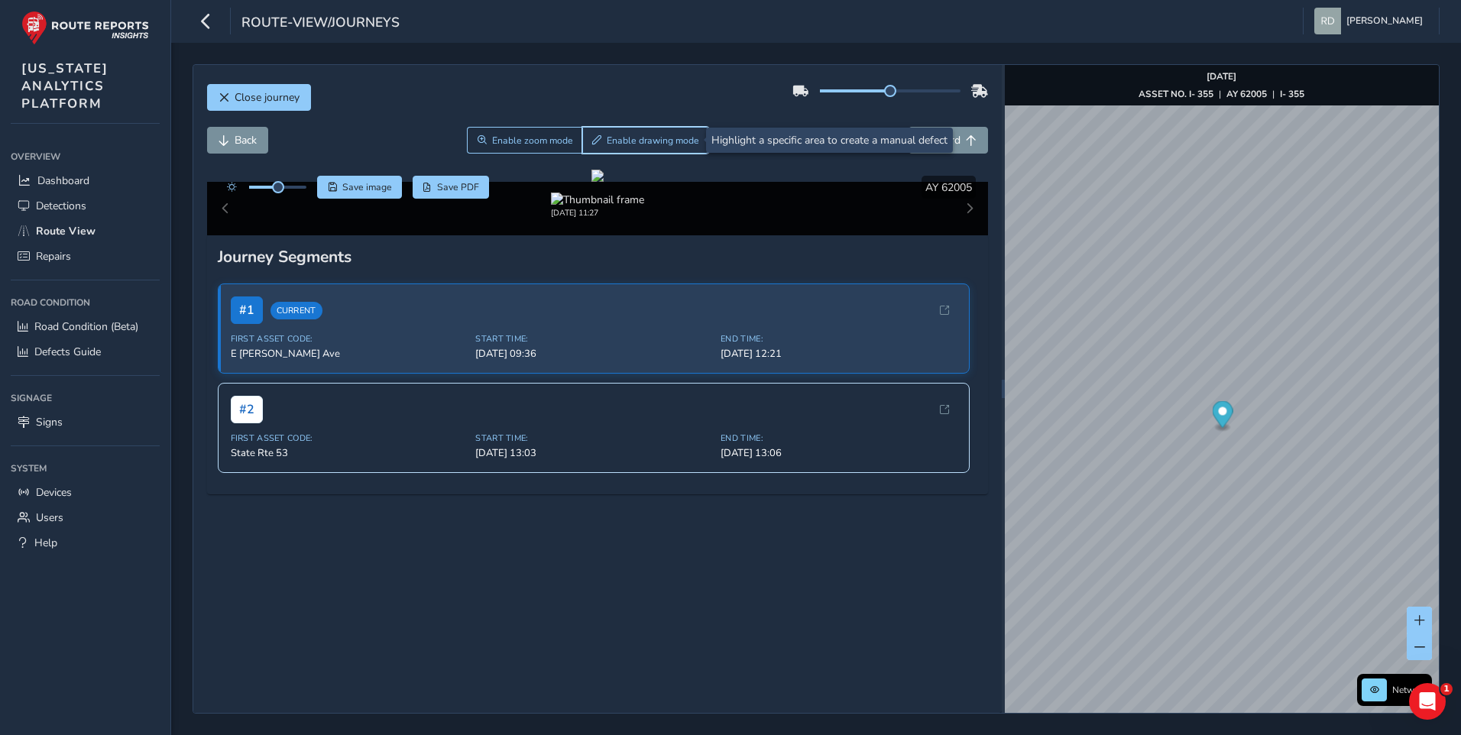
click at [650, 145] on span "Enable drawing mode" at bounding box center [653, 141] width 92 height 12
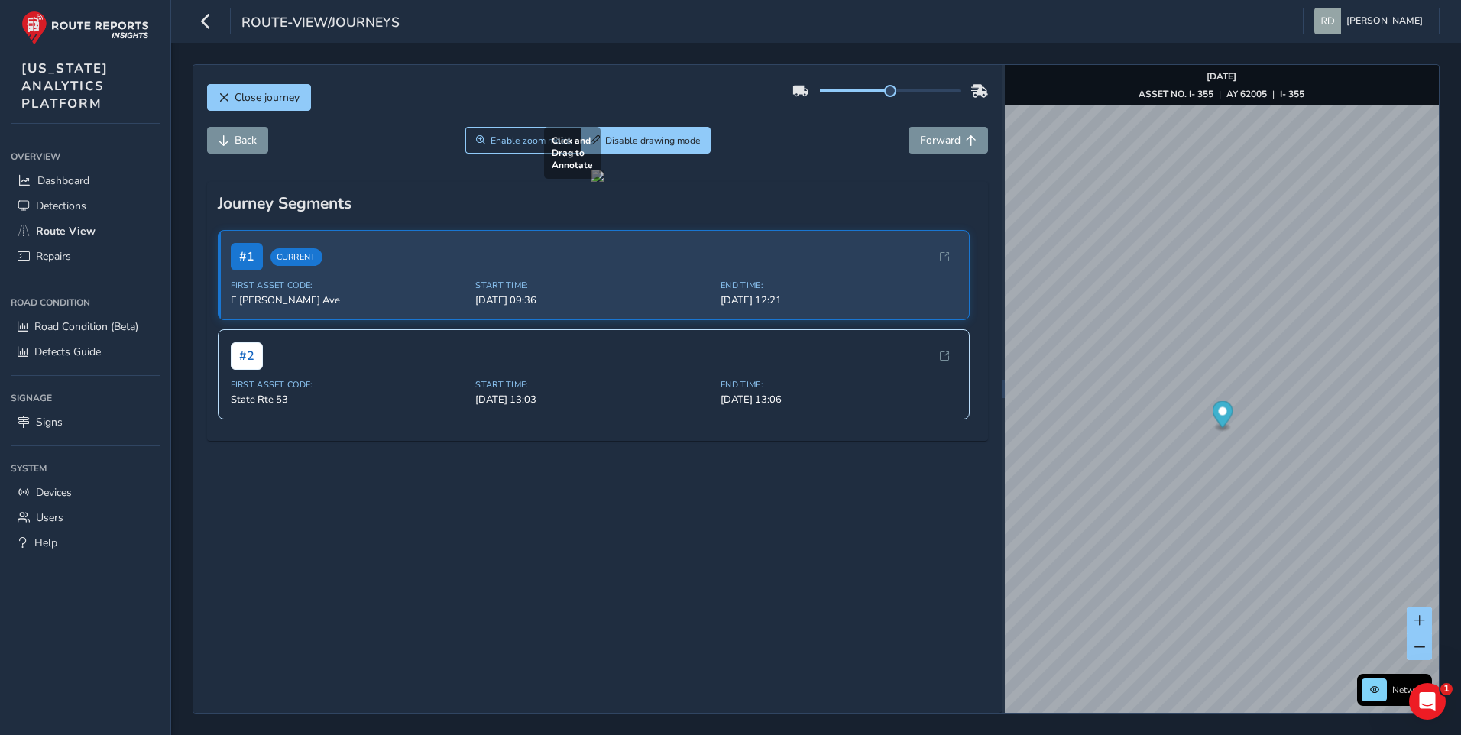
drag, startPoint x: 717, startPoint y: 445, endPoint x: 974, endPoint y: 547, distance: 276.5
click at [604, 182] on div at bounding box center [598, 176] width 12 height 12
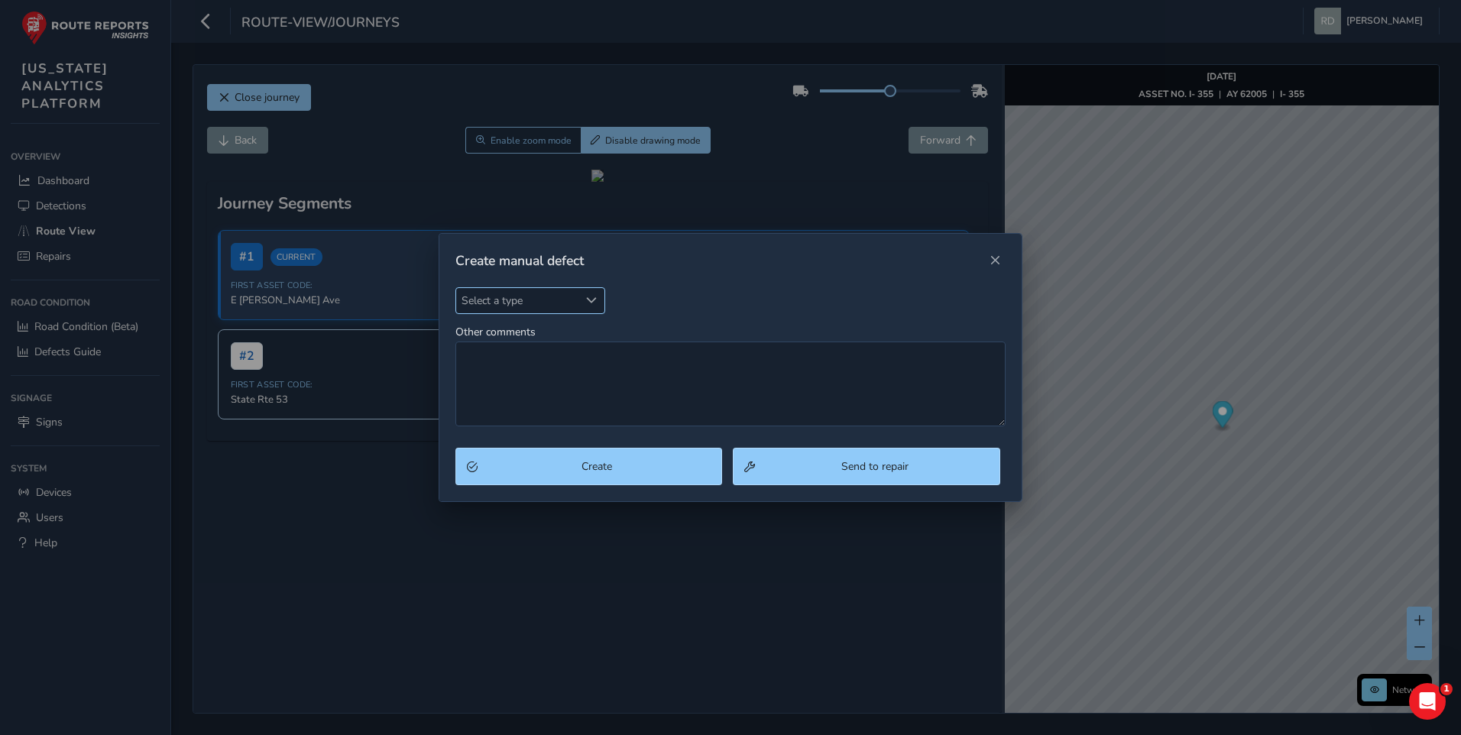
click at [524, 303] on span "Select a type" at bounding box center [517, 300] width 123 height 25
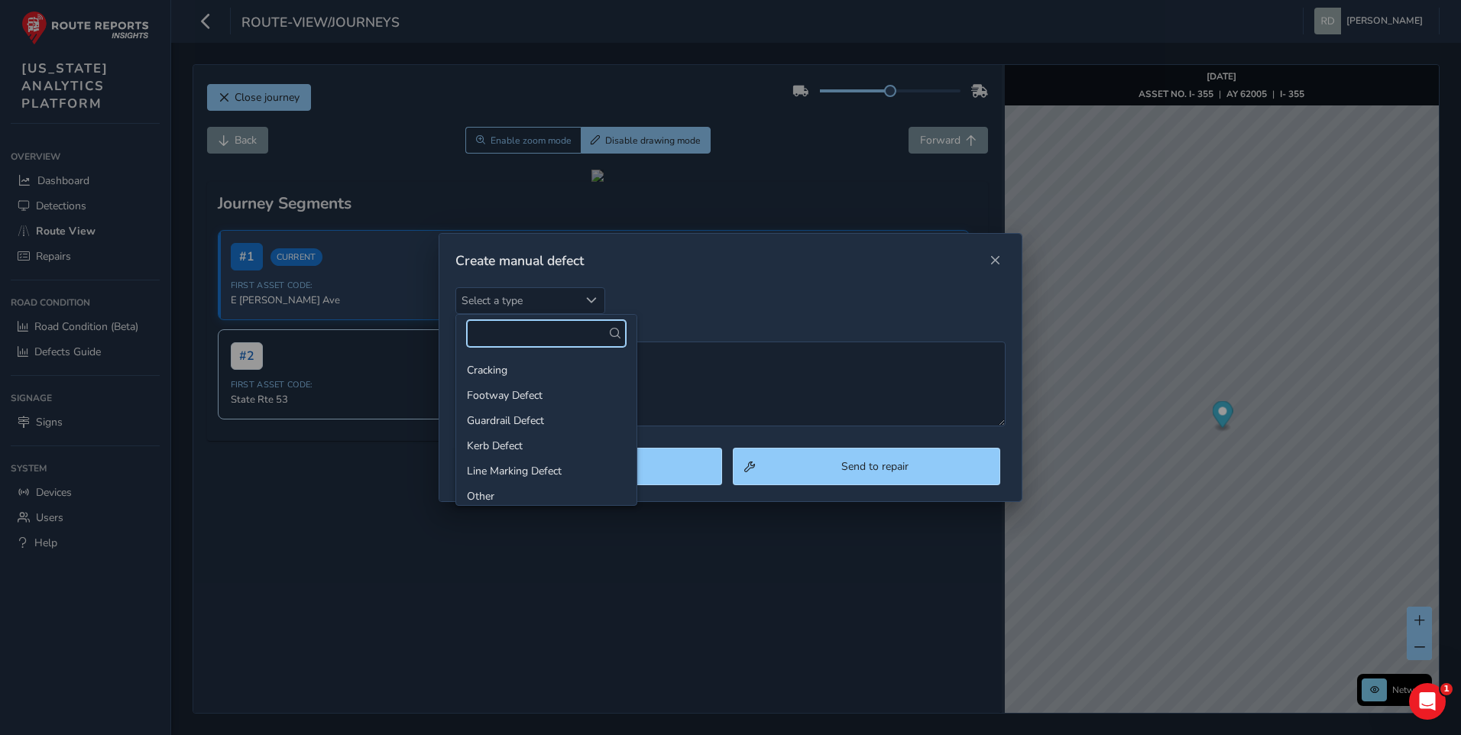
click at [542, 344] on input "text" at bounding box center [546, 333] width 159 height 27
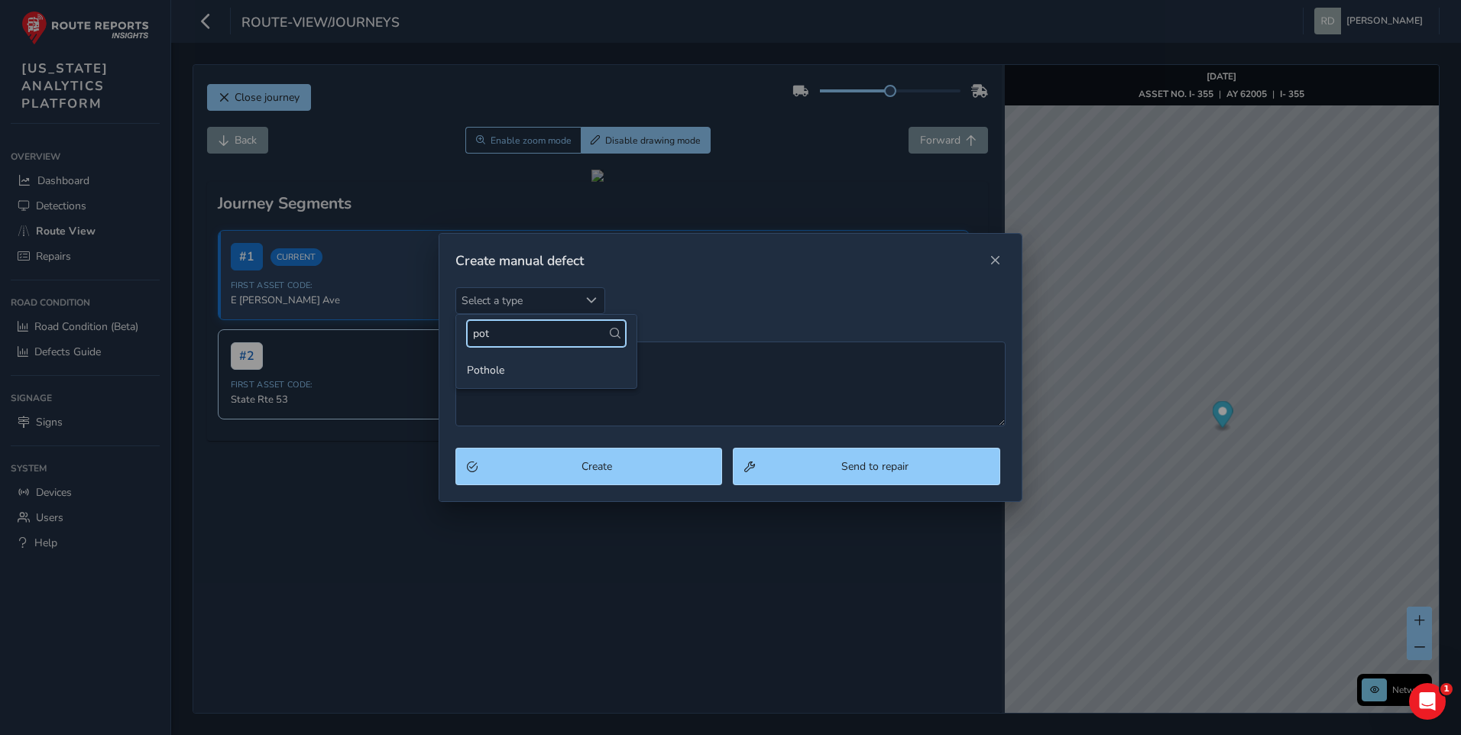
type input "pot"
click at [532, 353] on ul "Pothole" at bounding box center [546, 370] width 180 height 36
click at [517, 379] on li "Pothole" at bounding box center [546, 370] width 180 height 25
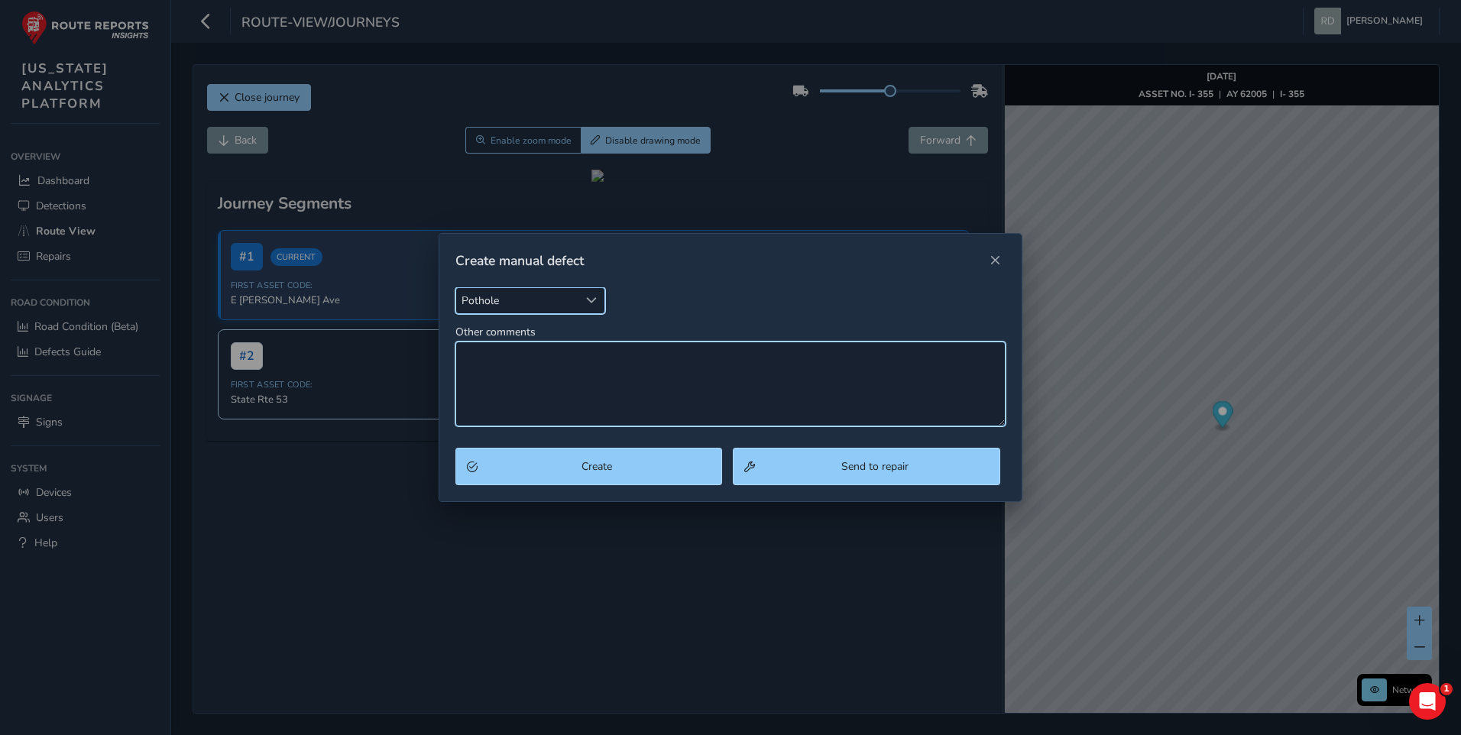
click at [517, 388] on textarea "Other comments" at bounding box center [731, 384] width 551 height 85
type textarea "Spalling"
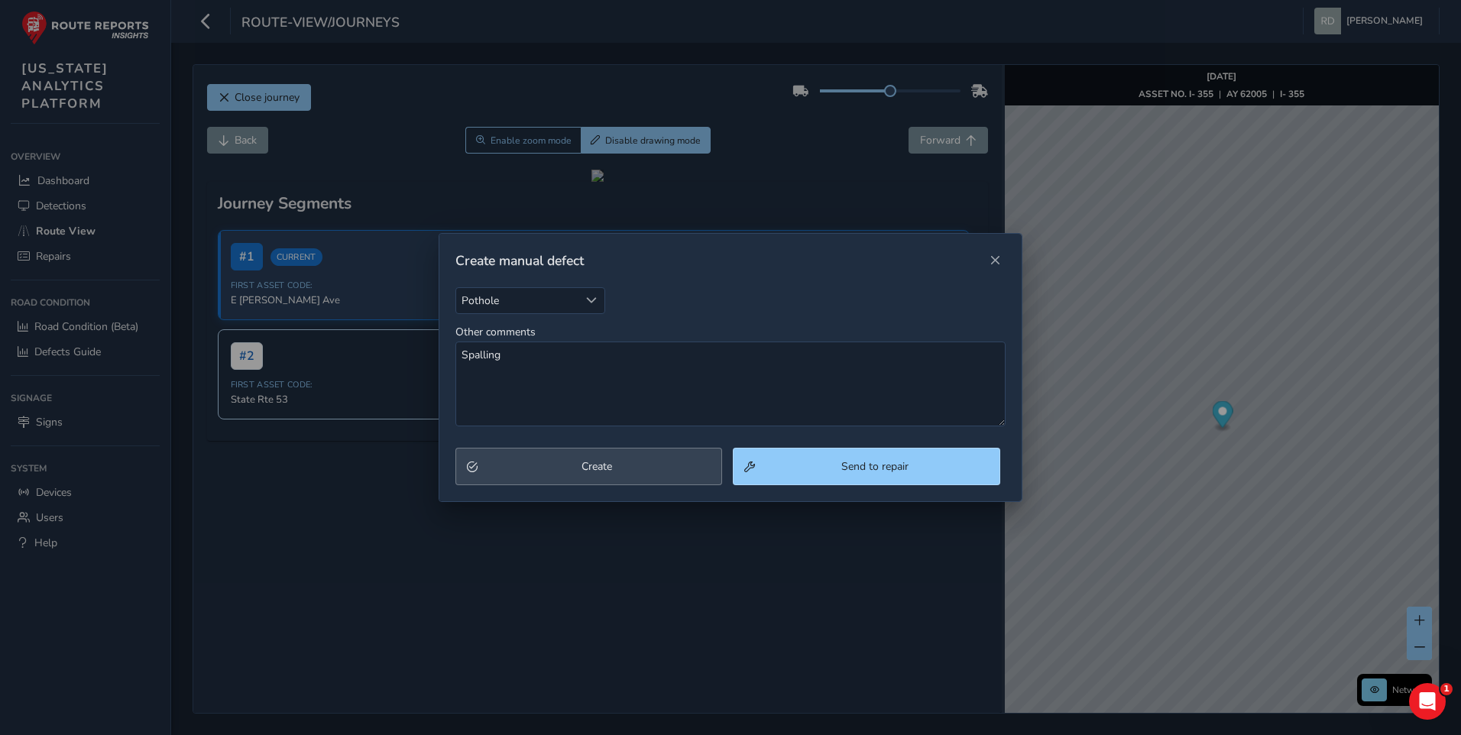
click at [588, 489] on div "Create Send to repair" at bounding box center [730, 474] width 583 height 53
click at [590, 483] on button "Create" at bounding box center [589, 466] width 267 height 37
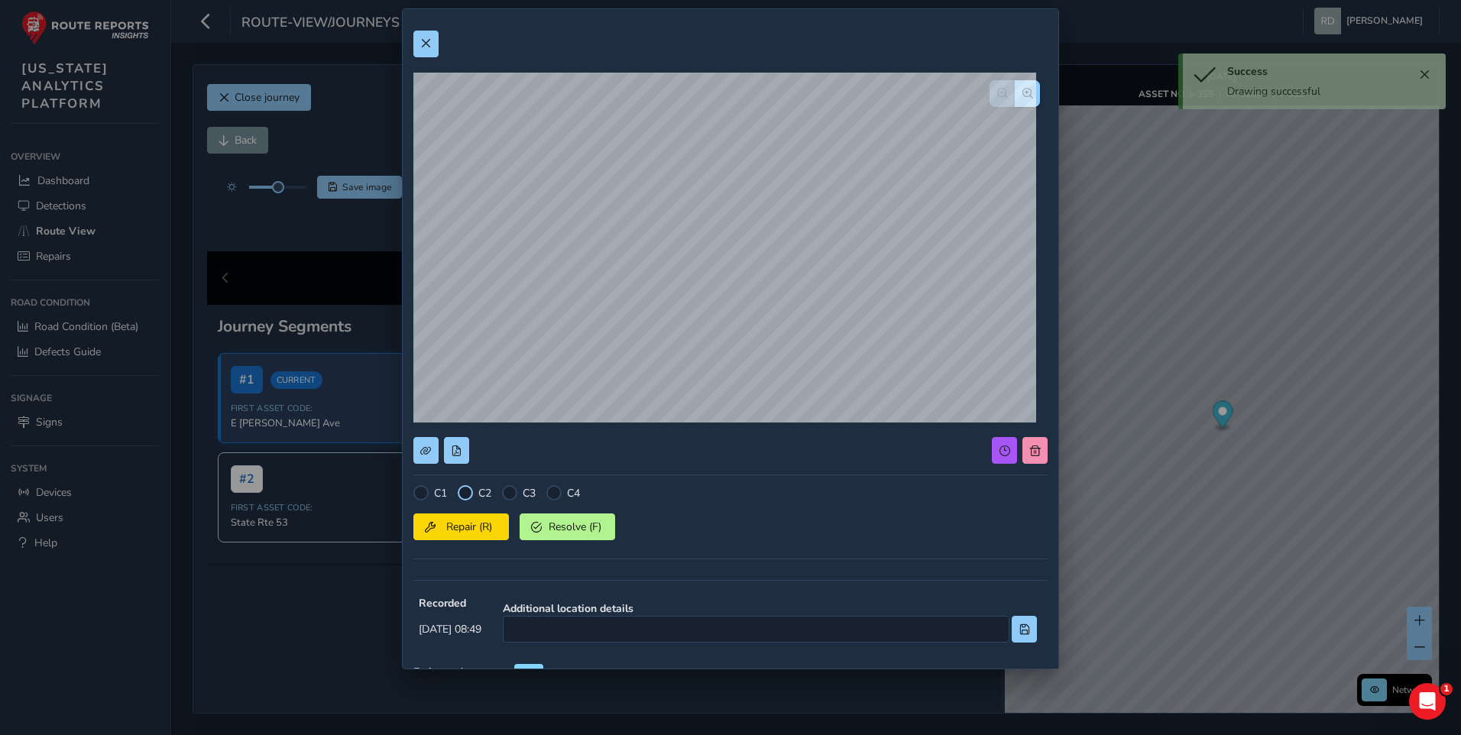
click at [463, 493] on div at bounding box center [465, 492] width 15 height 15
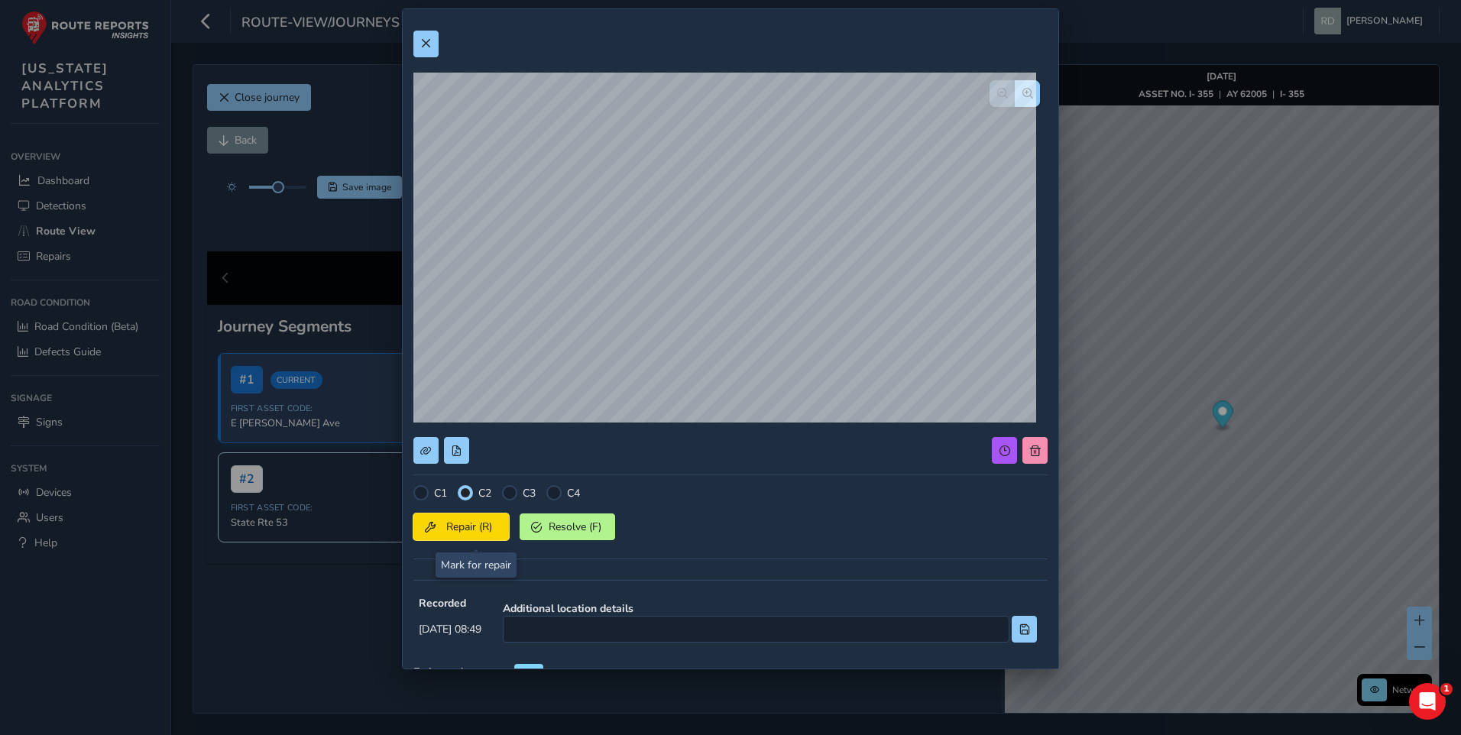
click at [472, 533] on span "Repair (R)" at bounding box center [469, 527] width 57 height 15
click at [428, 44] on span at bounding box center [425, 43] width 11 height 11
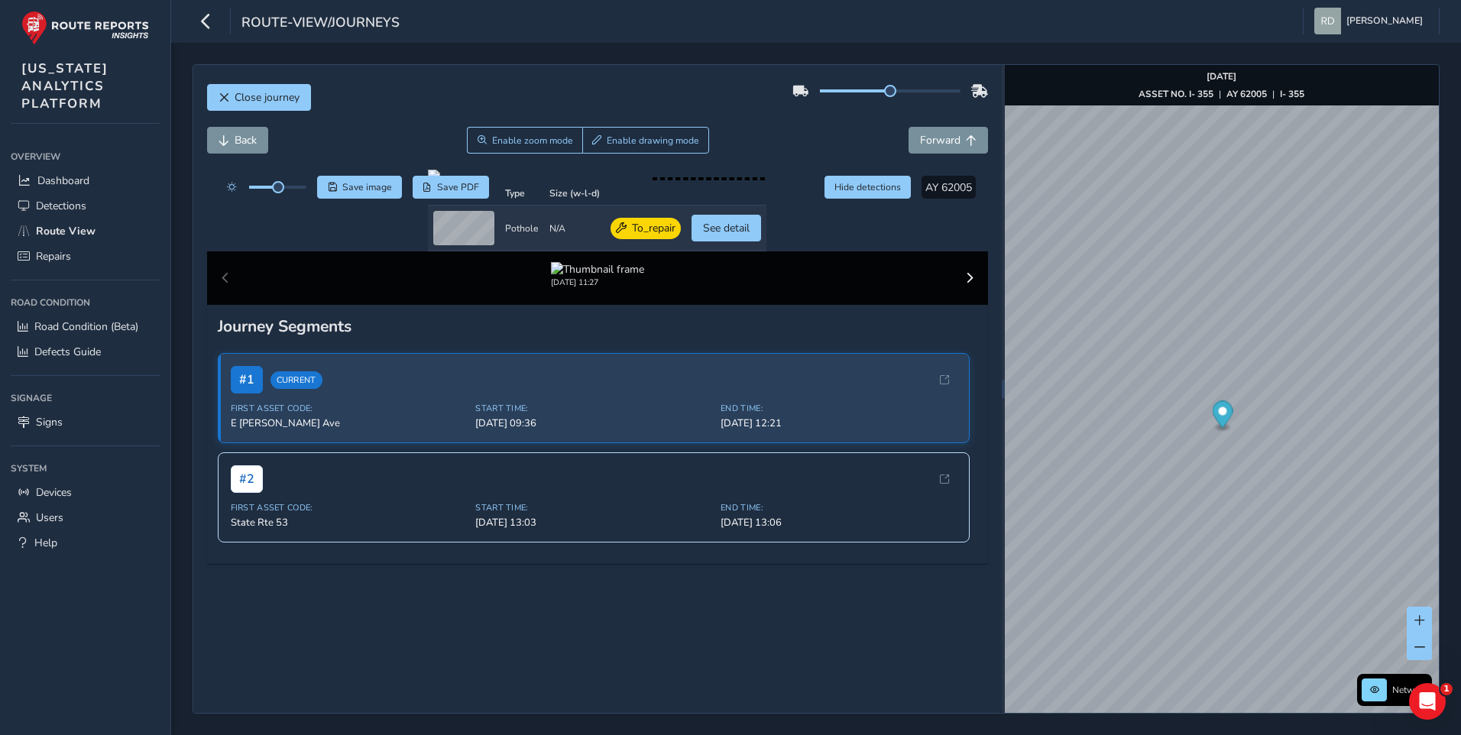
click at [761, 150] on div "Back Enable zoom mode Enable drawing mode Forward" at bounding box center [598, 140] width 782 height 27
